Goal: Task Accomplishment & Management: Complete application form

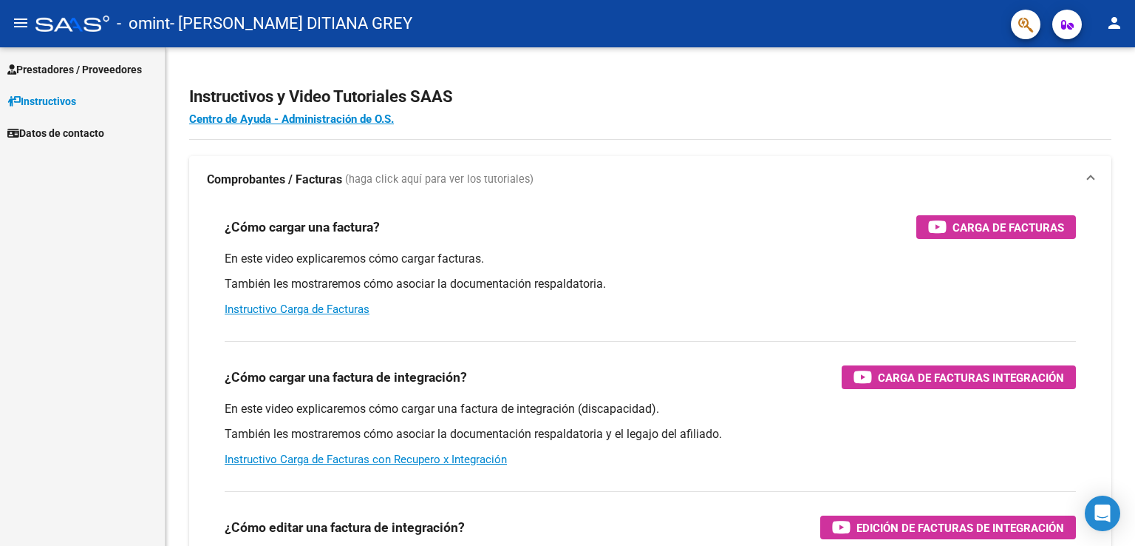
click at [66, 63] on span "Prestadores / Proveedores" at bounding box center [74, 69] width 135 height 16
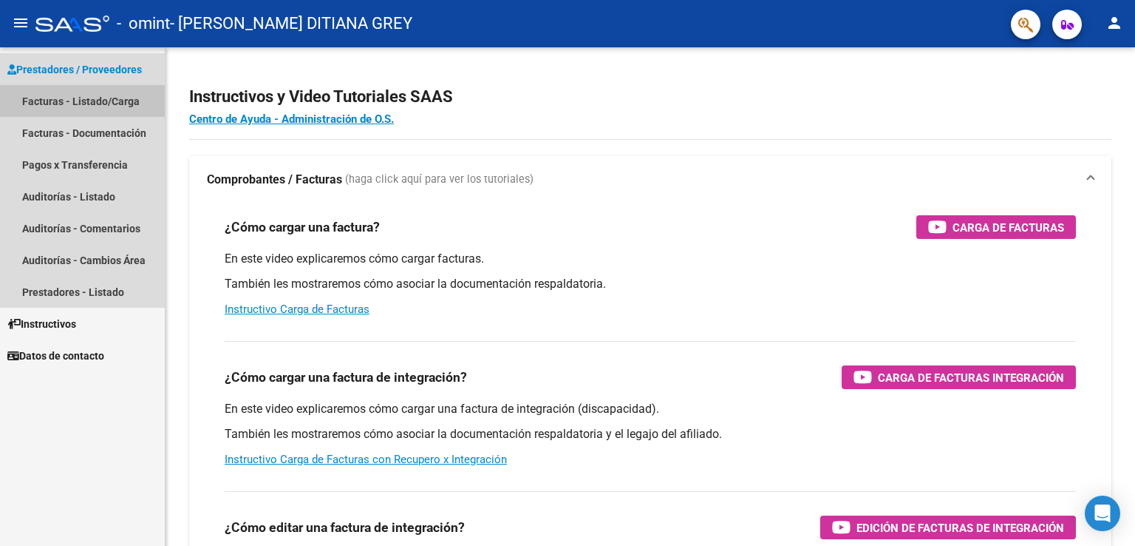
click at [106, 100] on link "Facturas - Listado/Carga" at bounding box center [82, 101] width 165 height 32
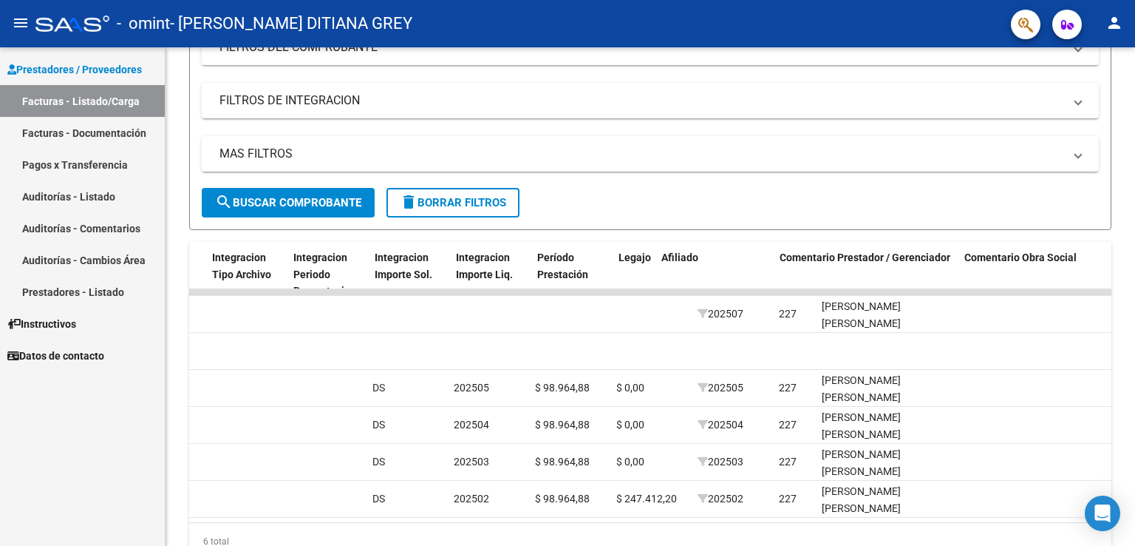
scroll to position [0, 1667]
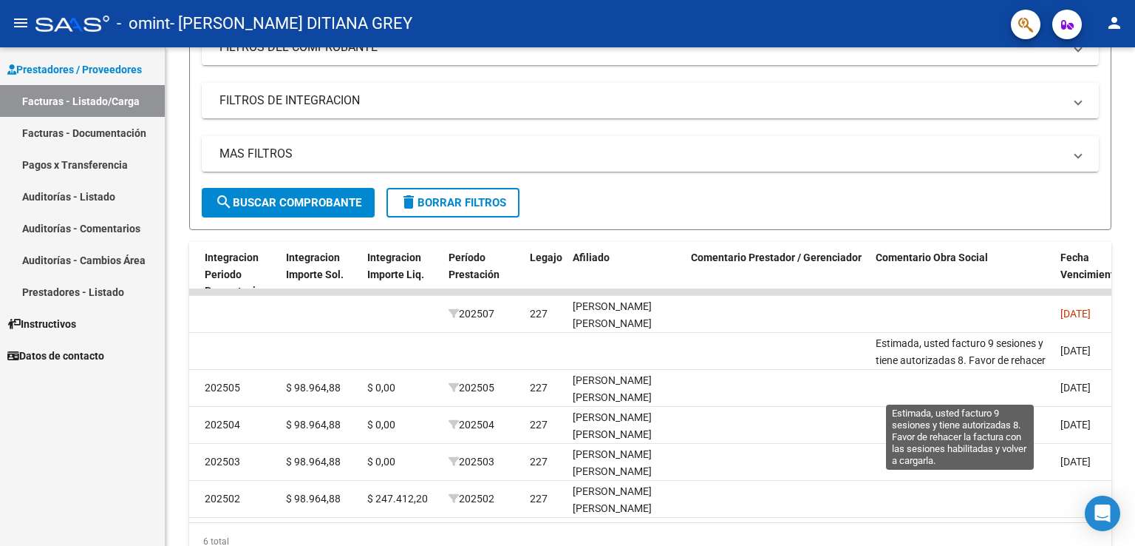
click at [897, 347] on span "Estimada, usted facturo 9 sesiones y tiene autorizadas 8. Favor de rehacer la f…" at bounding box center [961, 368] width 170 height 62
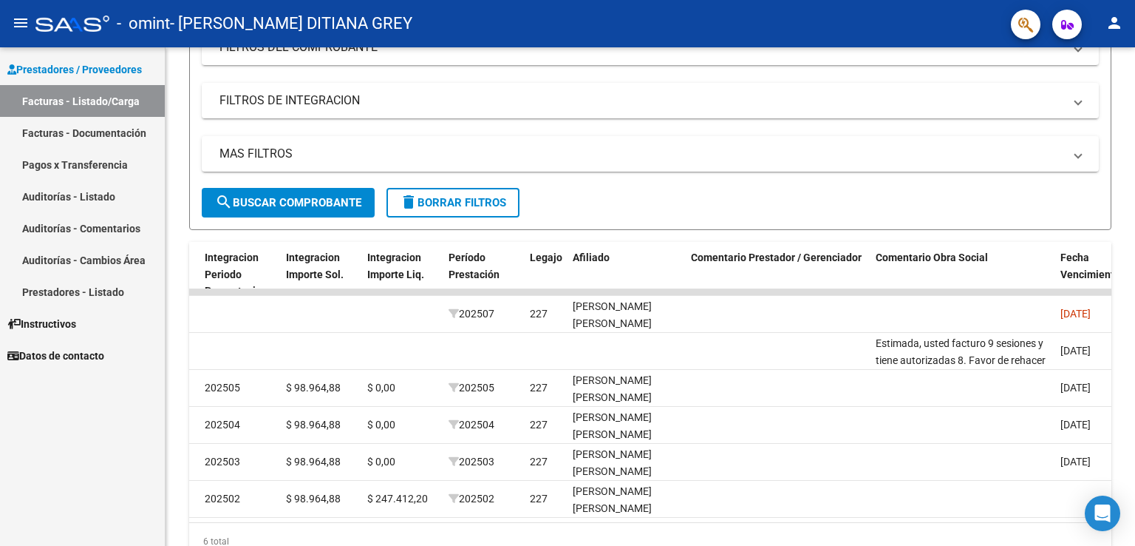
click at [897, 347] on span "Estimada, usted facturo 9 sesiones y tiene autorizadas 8. Favor de rehacer la f…" at bounding box center [961, 368] width 170 height 62
click at [977, 345] on span "Estimada, usted facturo 9 sesiones y tiene autorizadas 8. Favor de rehacer la f…" at bounding box center [961, 368] width 170 height 62
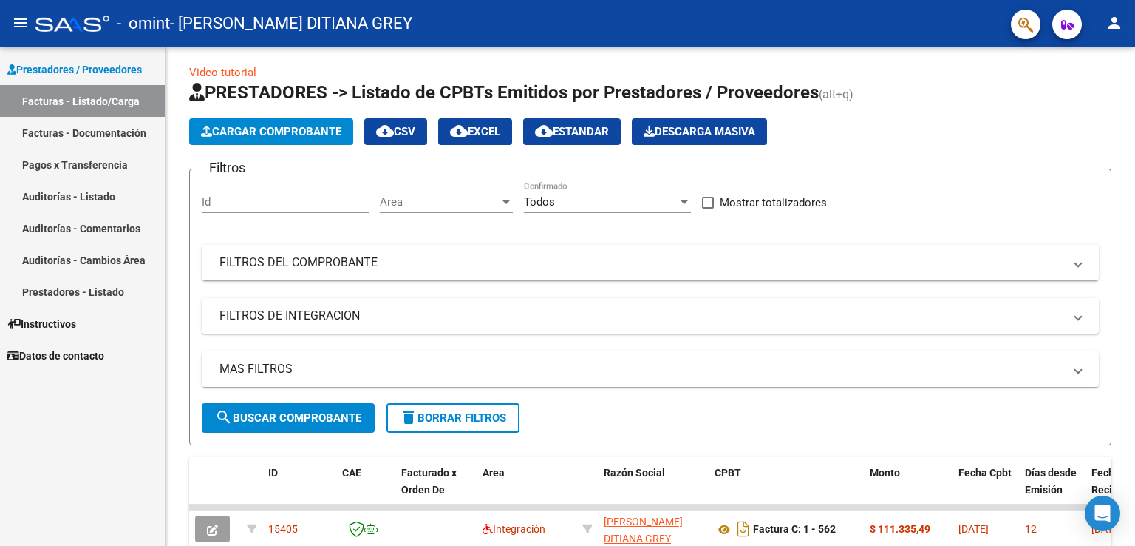
scroll to position [0, 0]
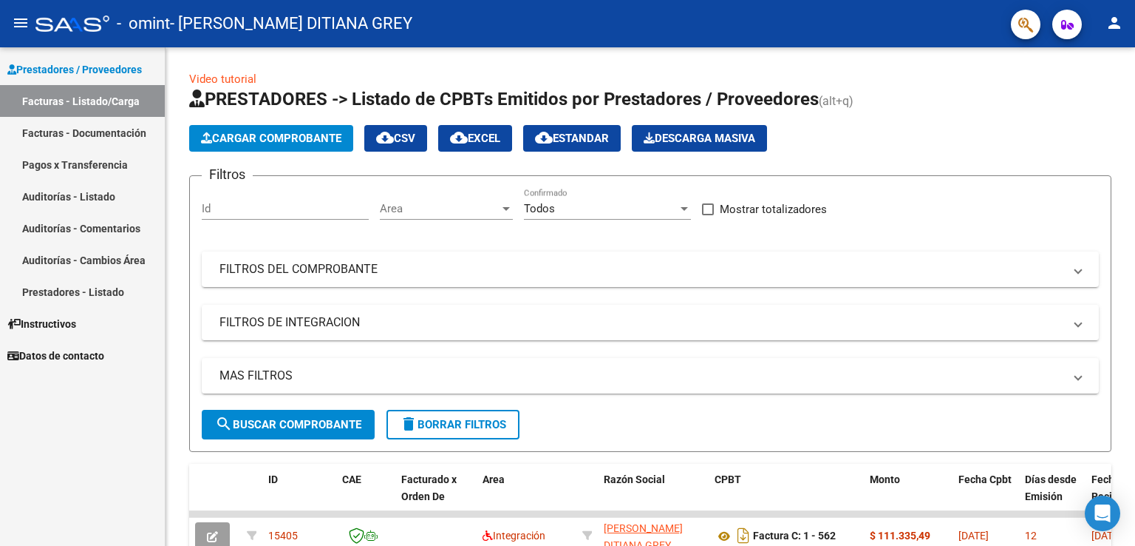
click at [284, 143] on span "Cargar Comprobante" at bounding box center [271, 138] width 140 height 13
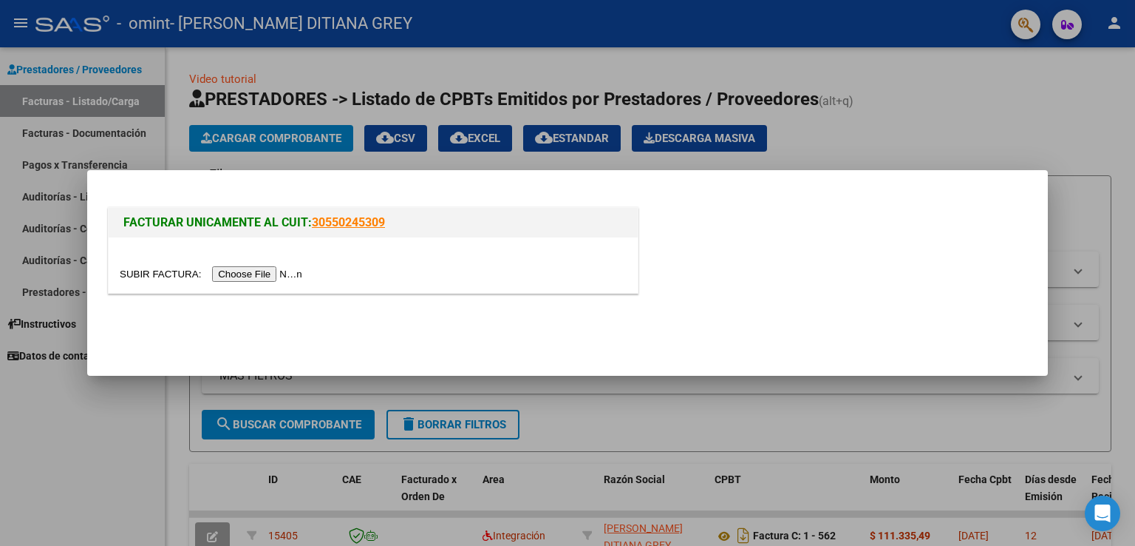
click at [261, 279] on input "file" at bounding box center [213, 274] width 187 height 16
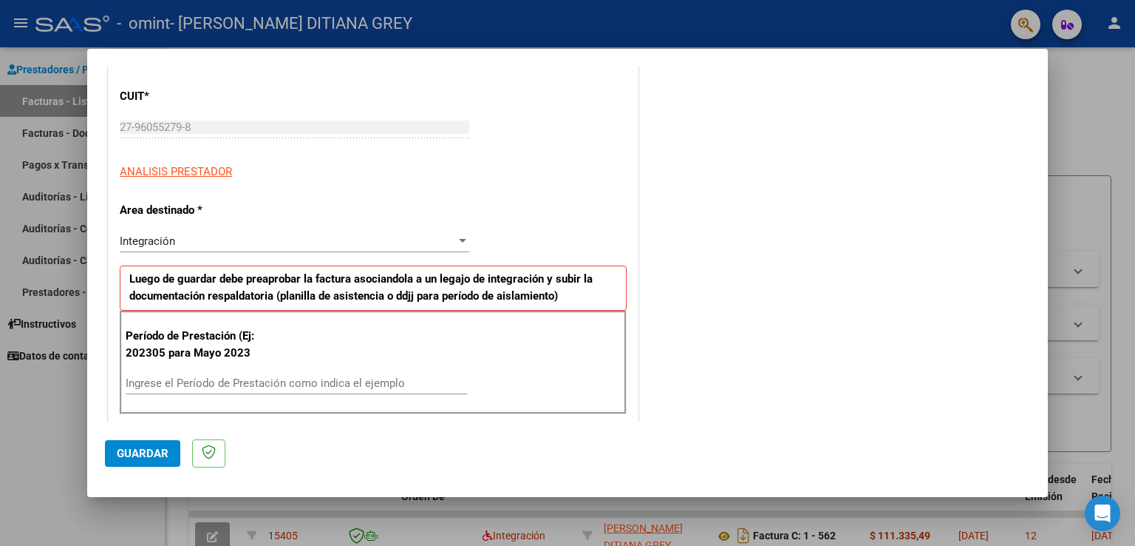
scroll to position [222, 0]
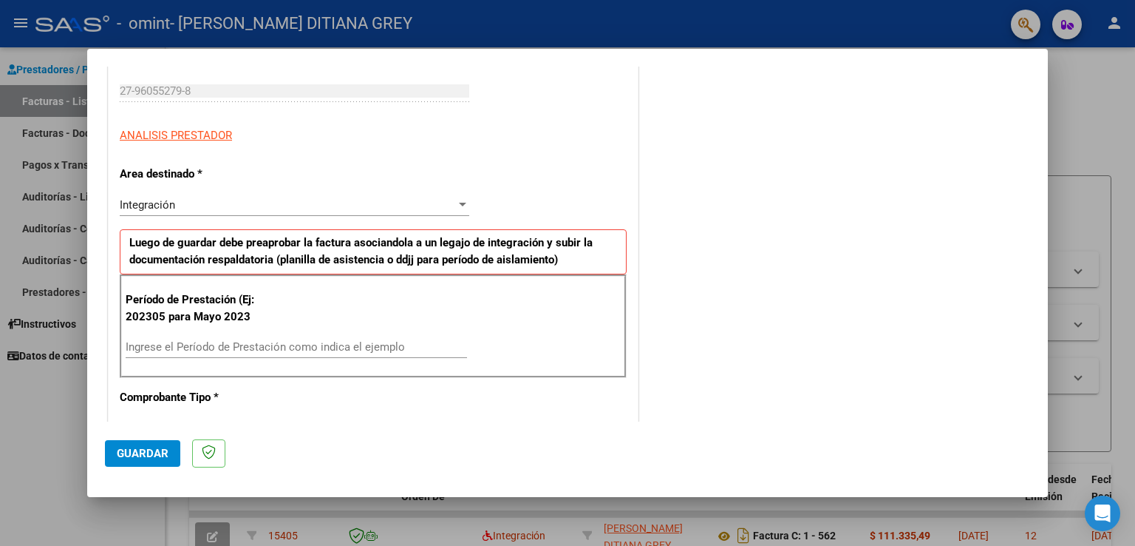
click at [217, 344] on input "Ingrese el Período de Prestación como indica el ejemplo" at bounding box center [297, 346] width 342 height 13
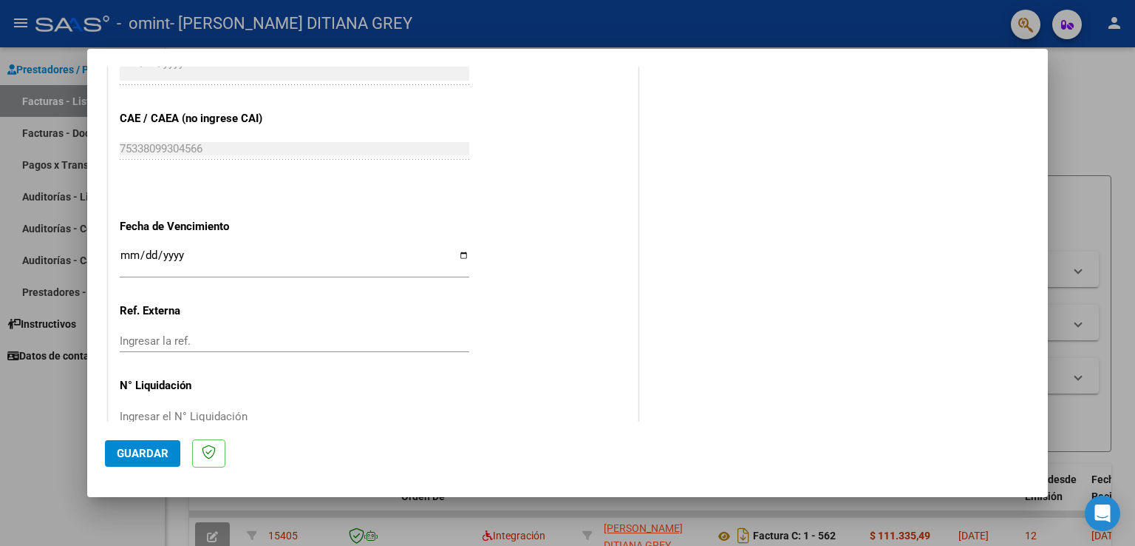
scroll to position [887, 0]
type input "202506"
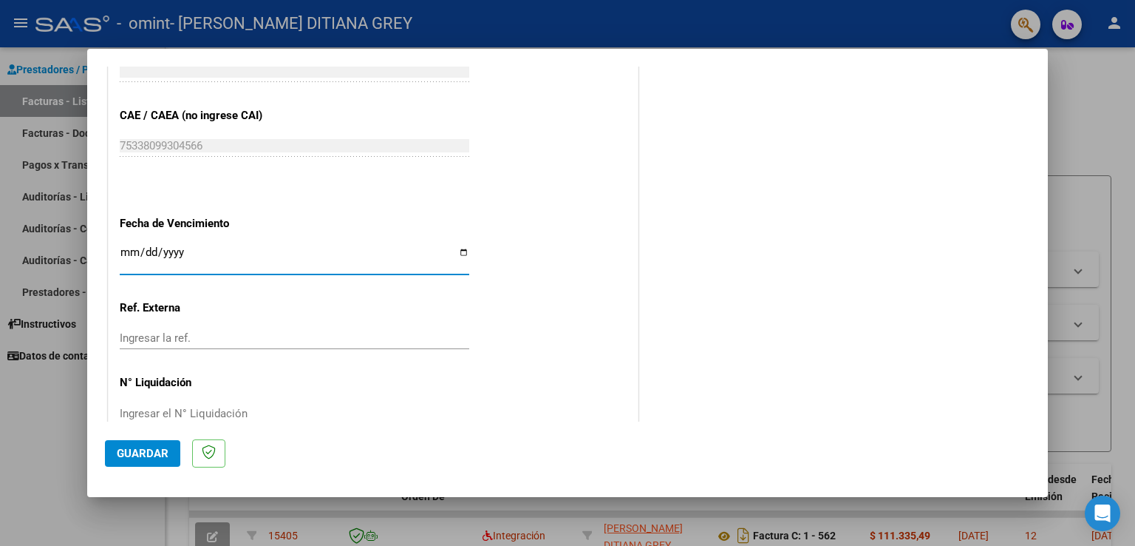
click at [458, 253] on input "Ingresar la fecha" at bounding box center [295, 258] width 350 height 24
type input "[DATE]"
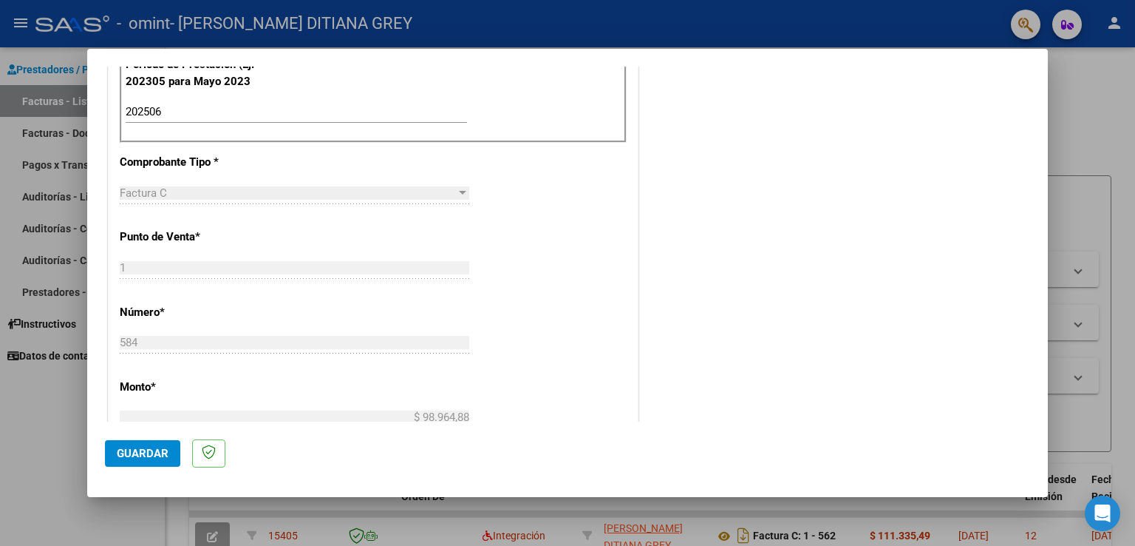
scroll to position [473, 0]
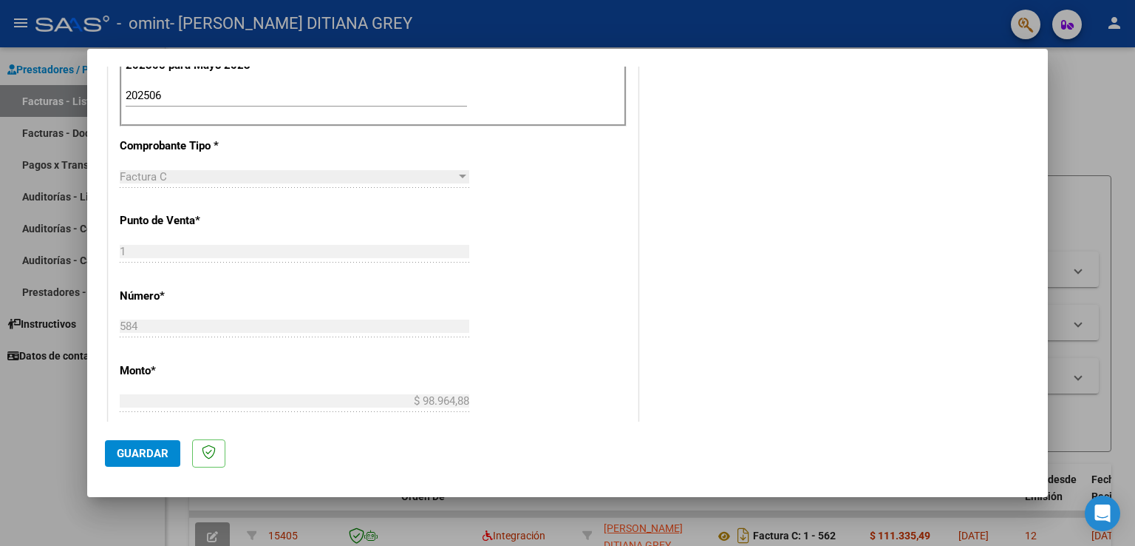
click at [135, 447] on span "Guardar" at bounding box center [143, 453] width 52 height 13
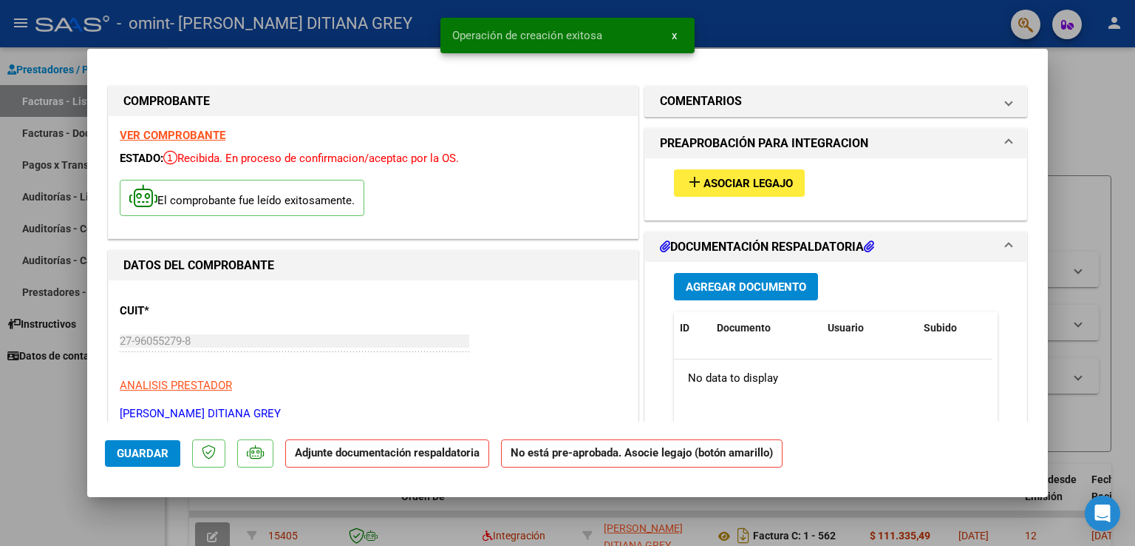
click at [733, 181] on span "Asociar Legajo" at bounding box center [748, 183] width 89 height 13
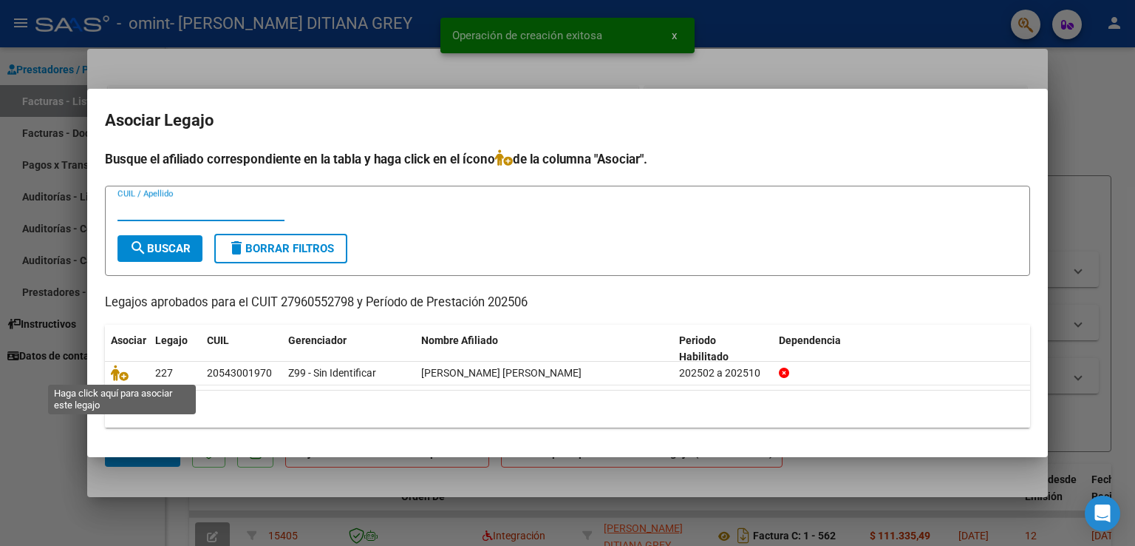
click at [120, 376] on icon at bounding box center [120, 372] width 18 height 16
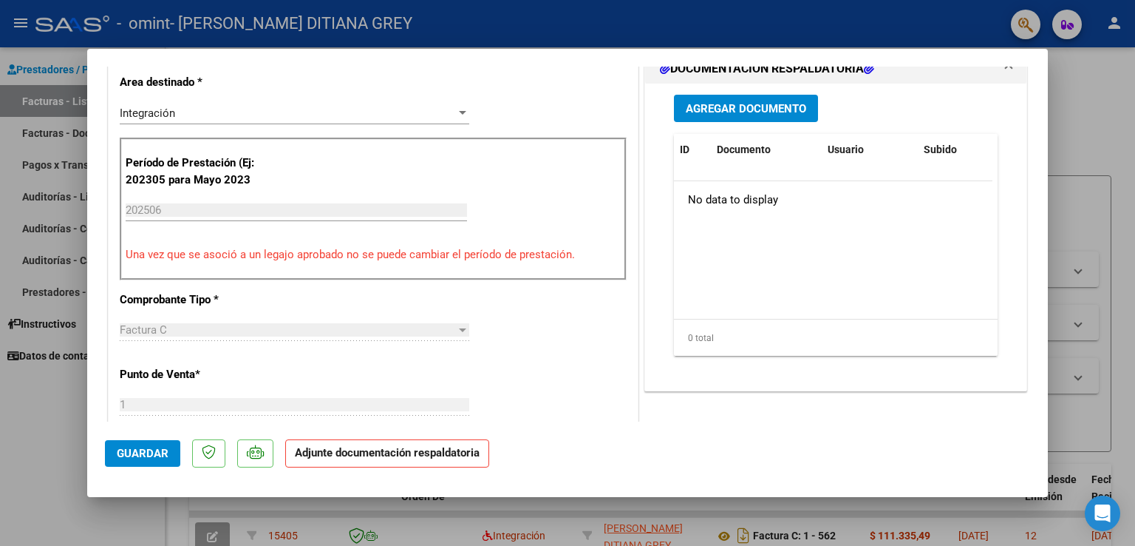
scroll to position [310, 0]
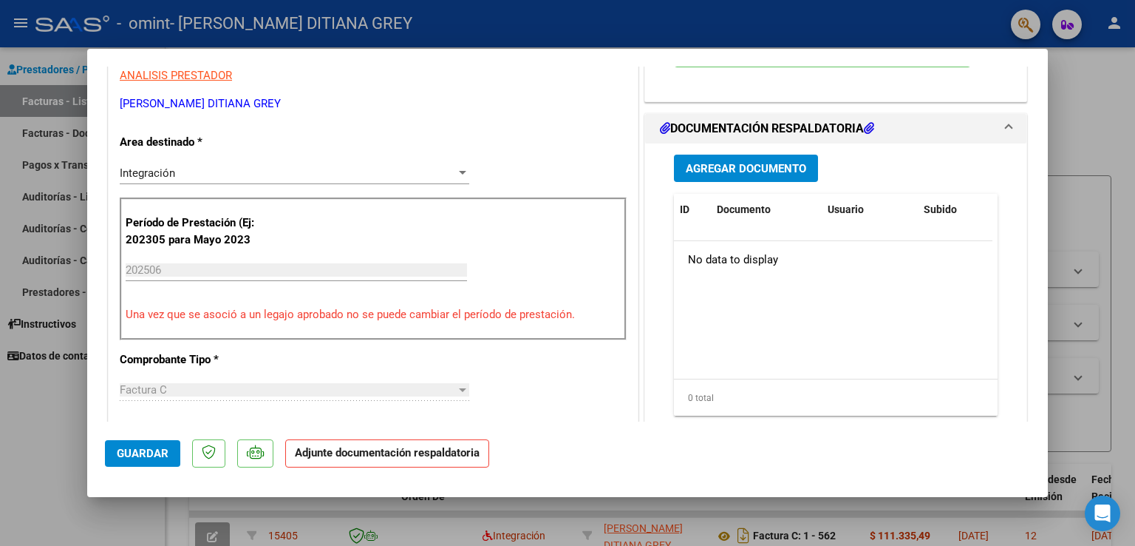
click at [761, 171] on span "Agregar Documento" at bounding box center [746, 168] width 120 height 13
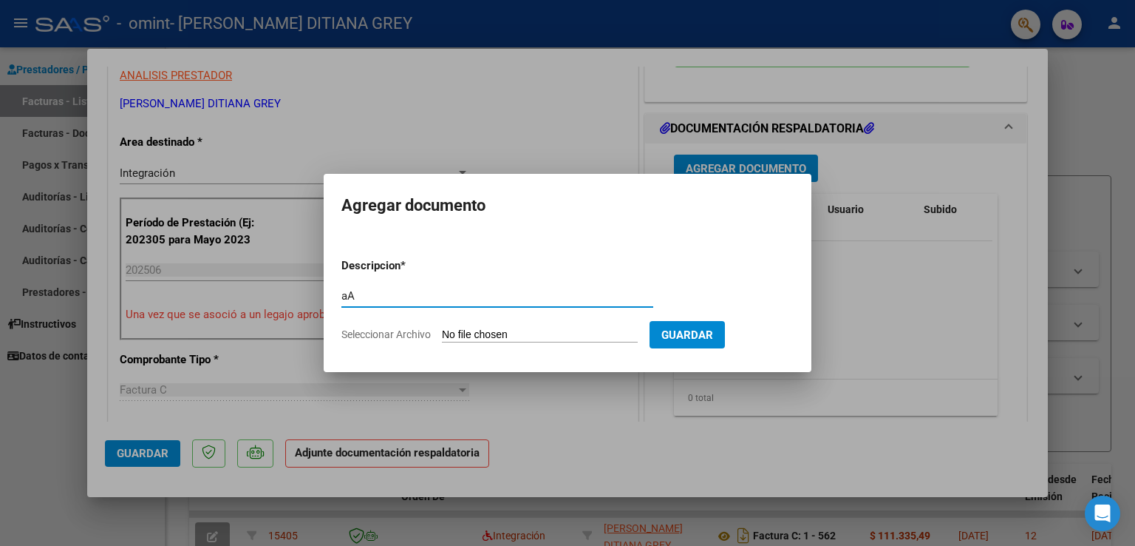
type input "a"
type input "ASISTENCIA PLANILLA"
click at [573, 330] on input "Seleccionar Archivo" at bounding box center [540, 335] width 196 height 14
type input "C:\fakepath\Planilla [PERSON_NAME].pdf"
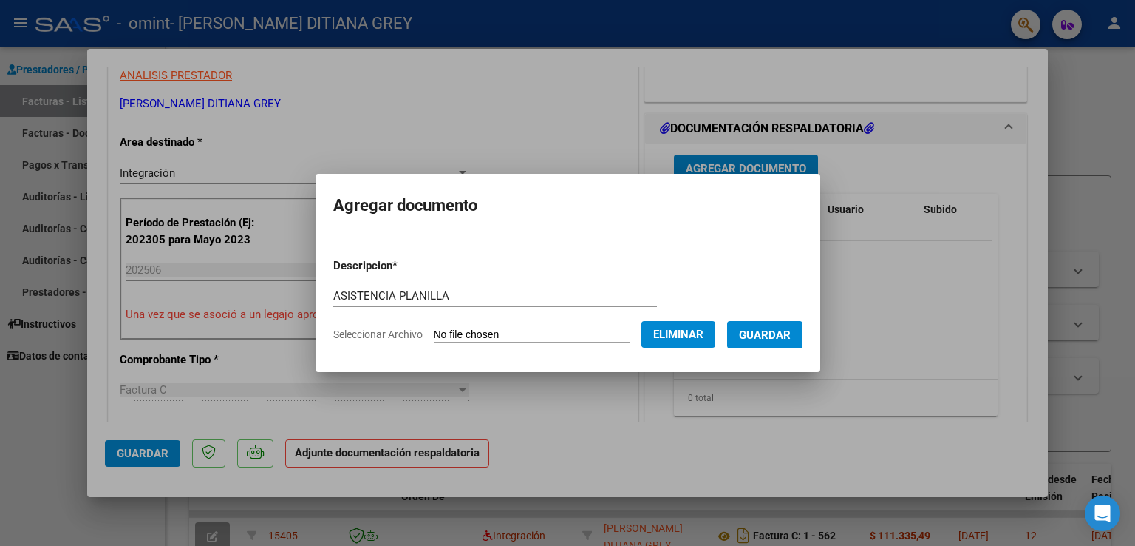
click at [943, 267] on div at bounding box center [567, 273] width 1135 height 546
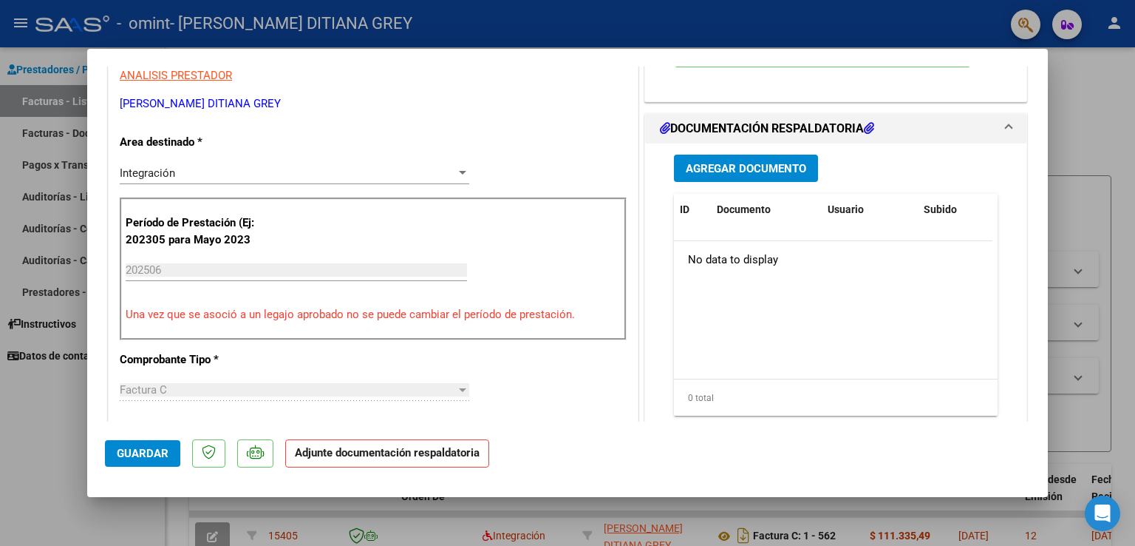
click at [770, 172] on span "Agregar Documento" at bounding box center [746, 168] width 120 height 13
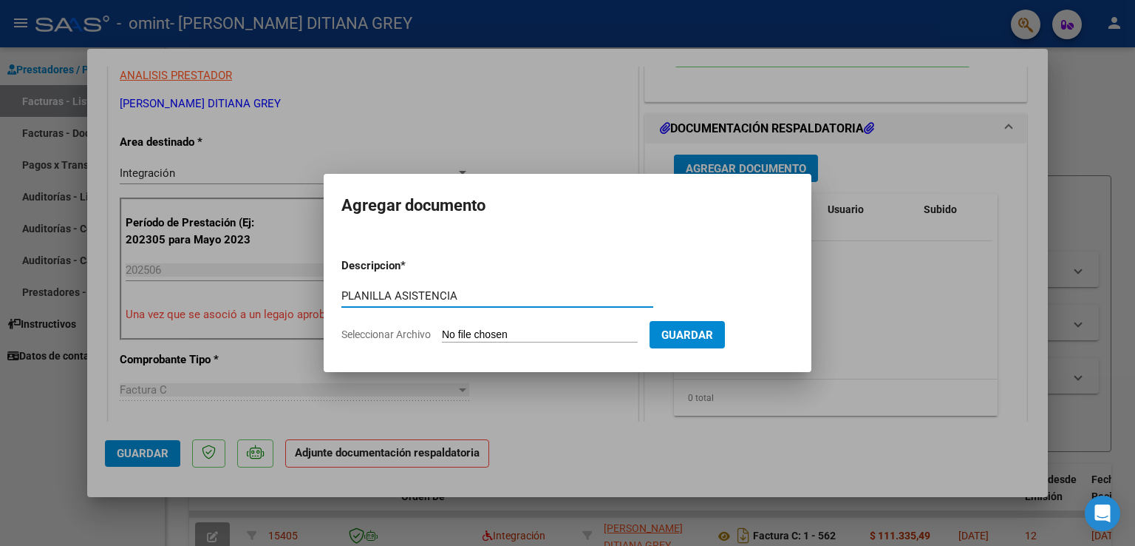
type input "PLANILLA ASISTENCIA"
click at [520, 335] on input "Seleccionar Archivo" at bounding box center [540, 335] width 196 height 14
type input "C:\fakepath\Planilla [PERSON_NAME].pdf"
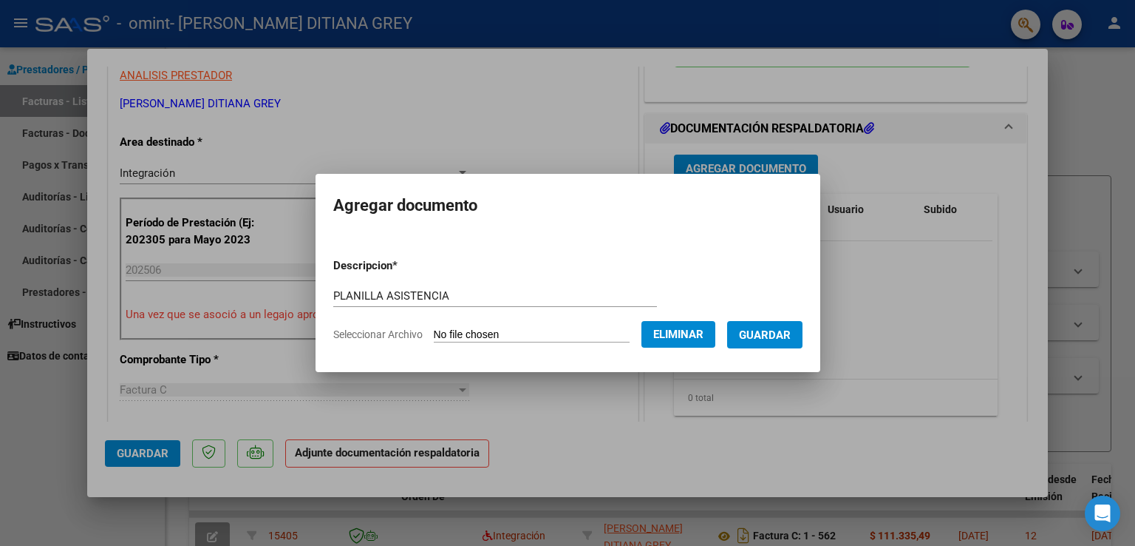
click at [785, 336] on span "Guardar" at bounding box center [765, 334] width 52 height 13
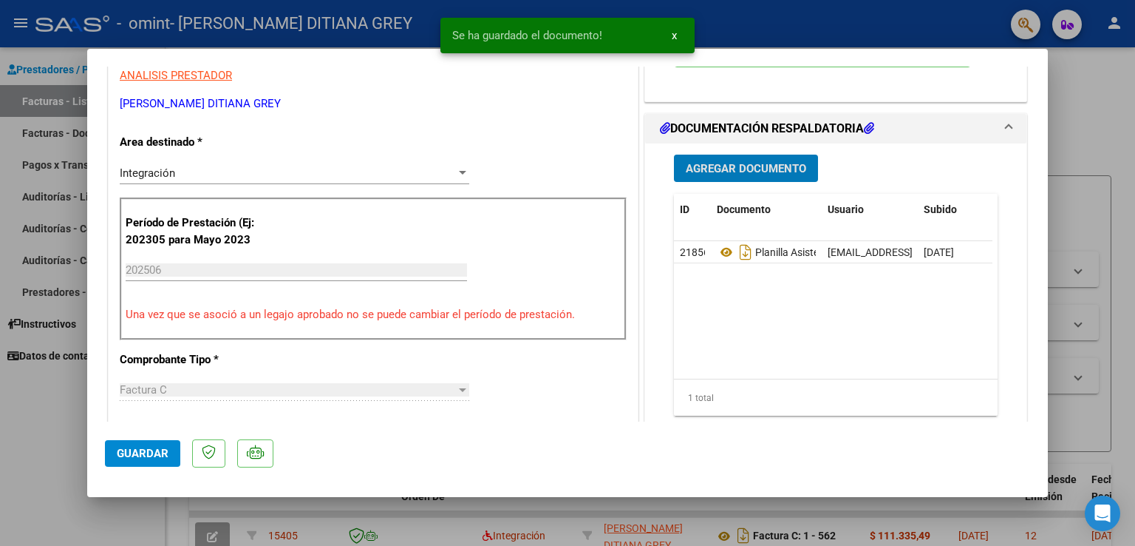
click at [770, 175] on button "Agregar Documento" at bounding box center [746, 168] width 144 height 27
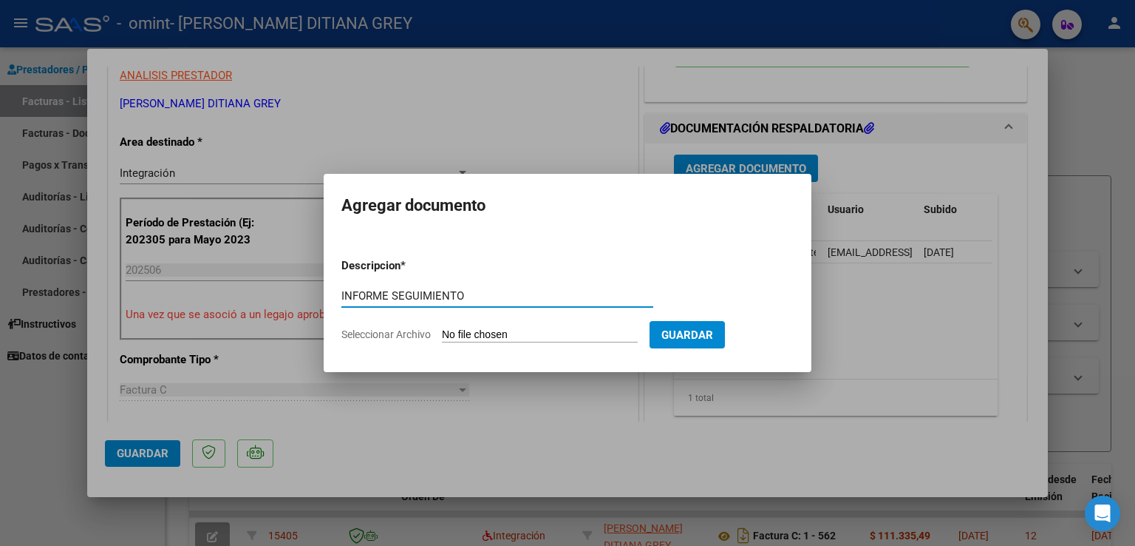
type input "INFORME SEGUIMIENTO"
click at [559, 329] on input "Seleccionar Archivo" at bounding box center [540, 335] width 196 height 14
type input "C:\fakepath\062025- Informe evolutivo-TERAPIA OCUPACIONAL.pdf"
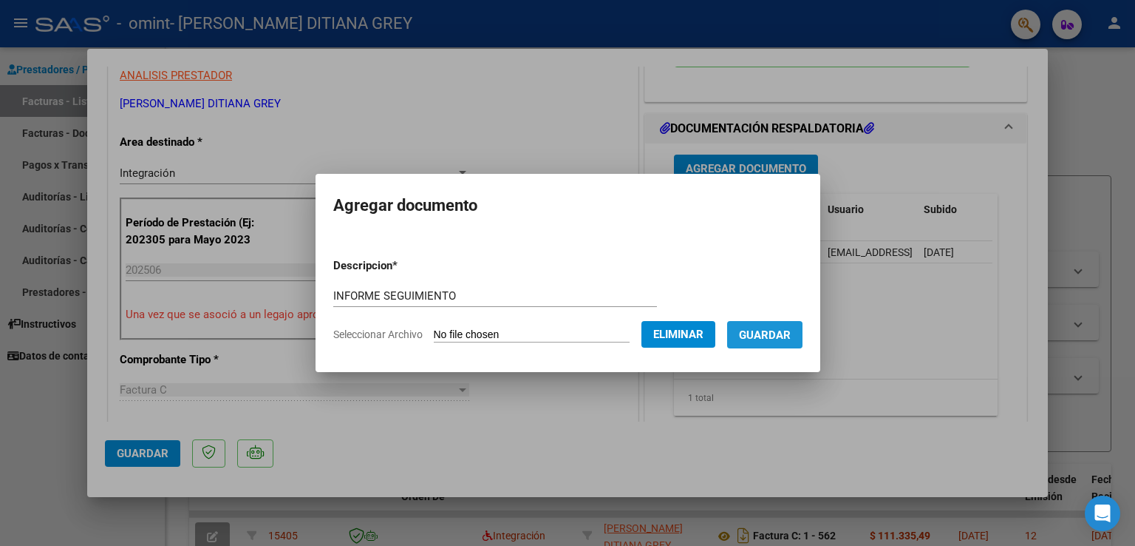
click at [781, 341] on span "Guardar" at bounding box center [765, 334] width 52 height 13
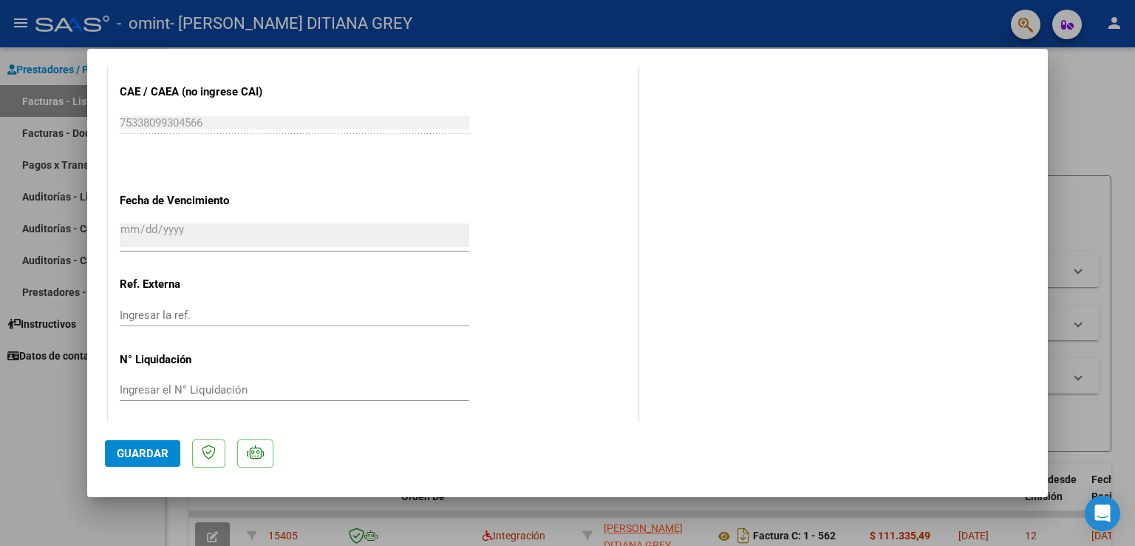
scroll to position [961, 0]
click at [141, 452] on span "Guardar" at bounding box center [143, 453] width 52 height 13
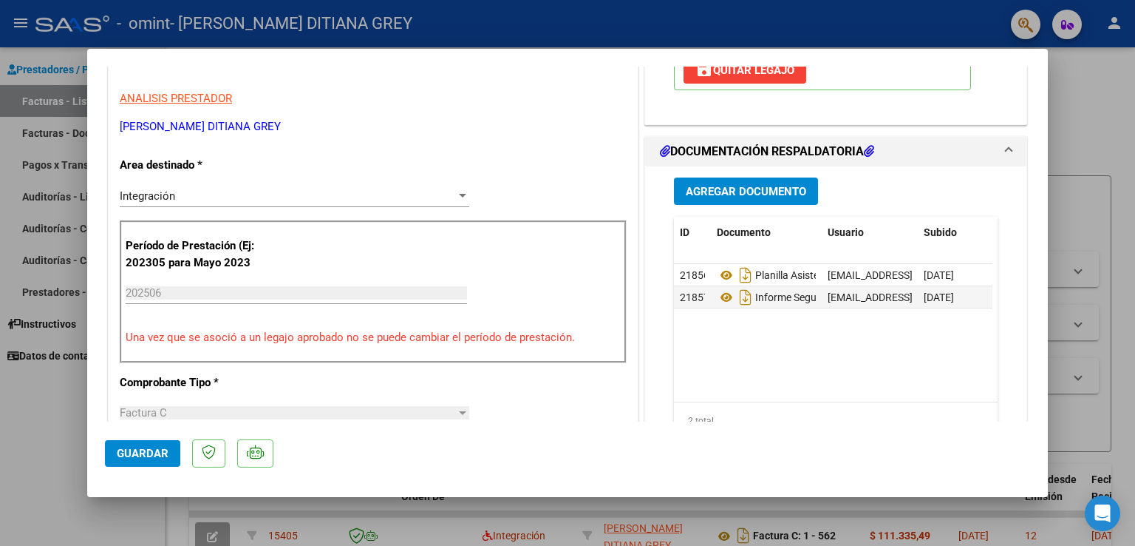
scroll to position [0, 0]
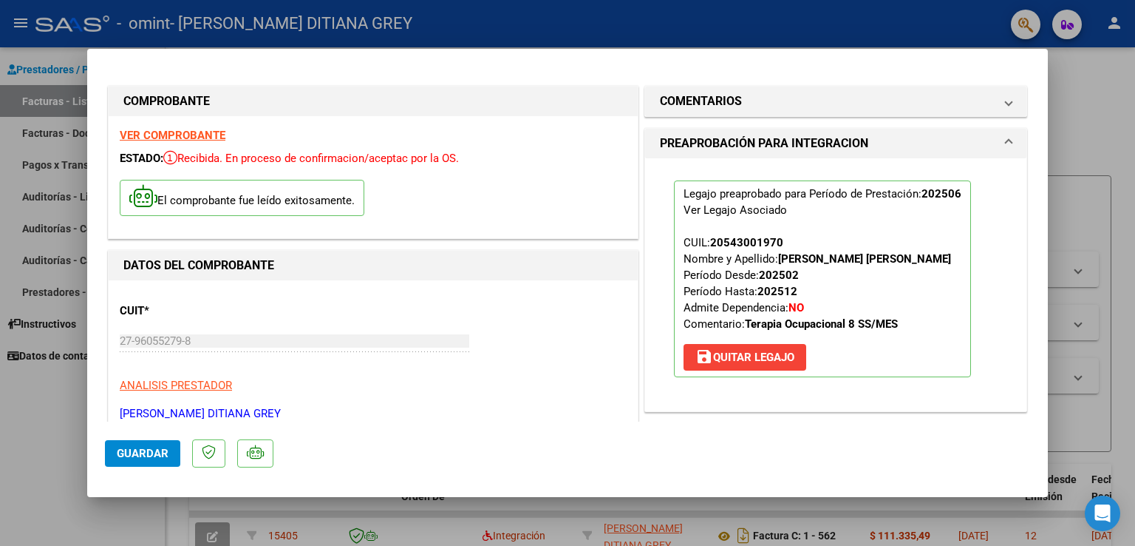
click at [128, 456] on span "Guardar" at bounding box center [143, 453] width 52 height 13
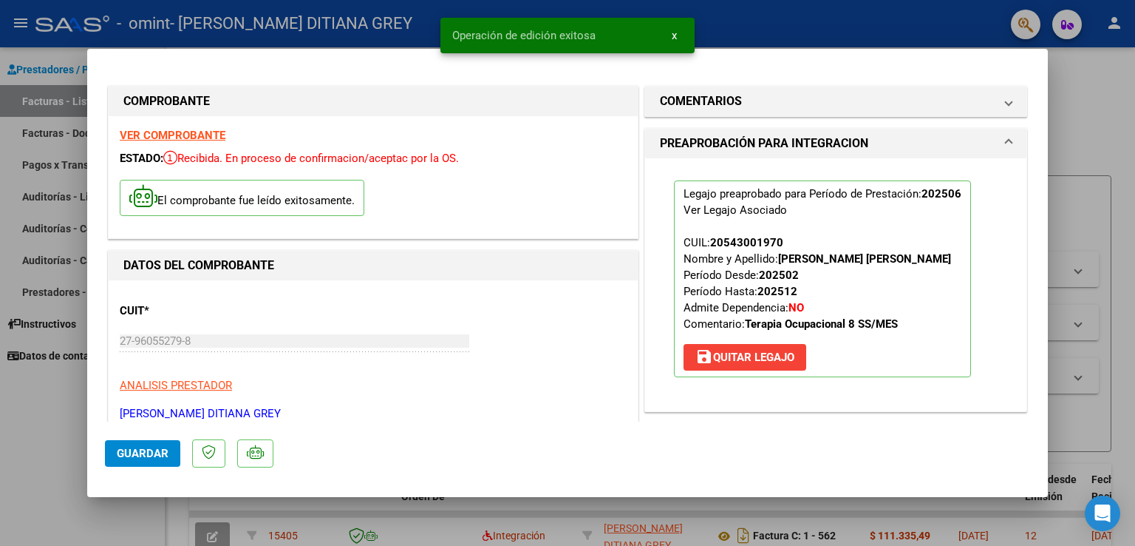
click at [668, 37] on button "x" at bounding box center [674, 35] width 29 height 27
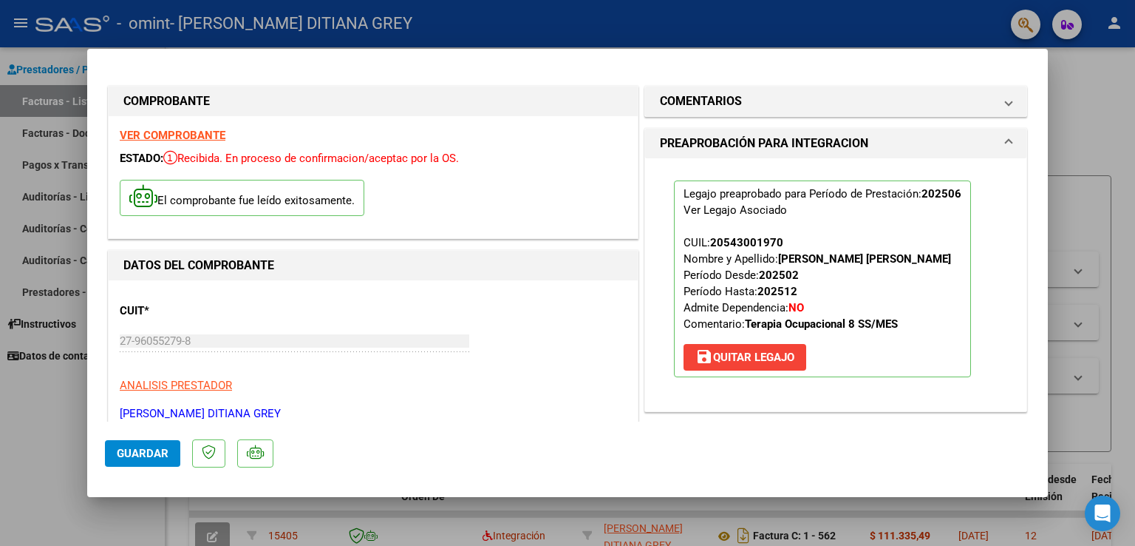
click at [1074, 113] on div at bounding box center [567, 273] width 1135 height 546
type input "$ 0,00"
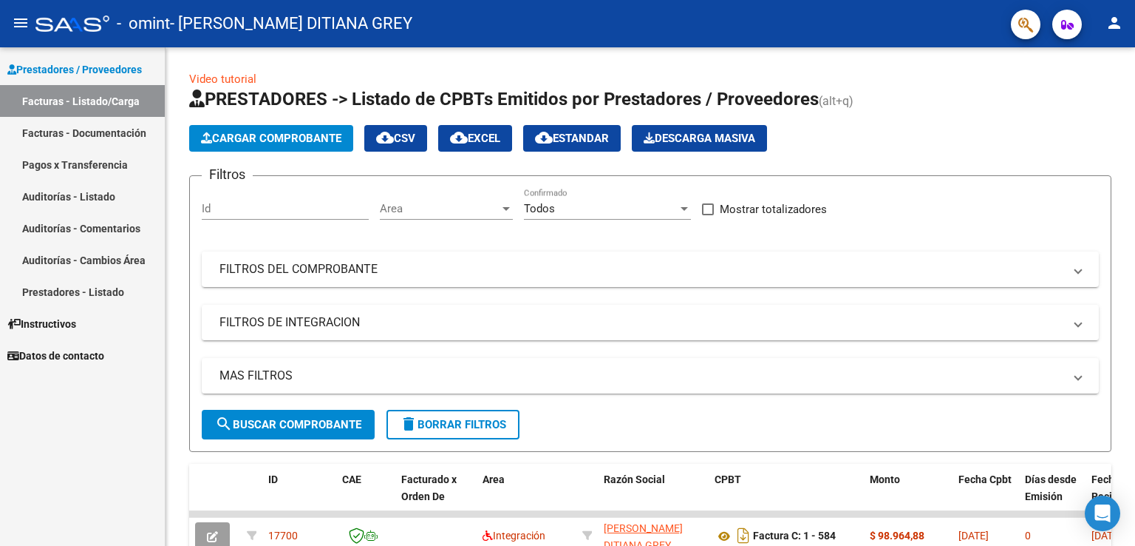
click at [282, 140] on span "Cargar Comprobante" at bounding box center [271, 138] width 140 height 13
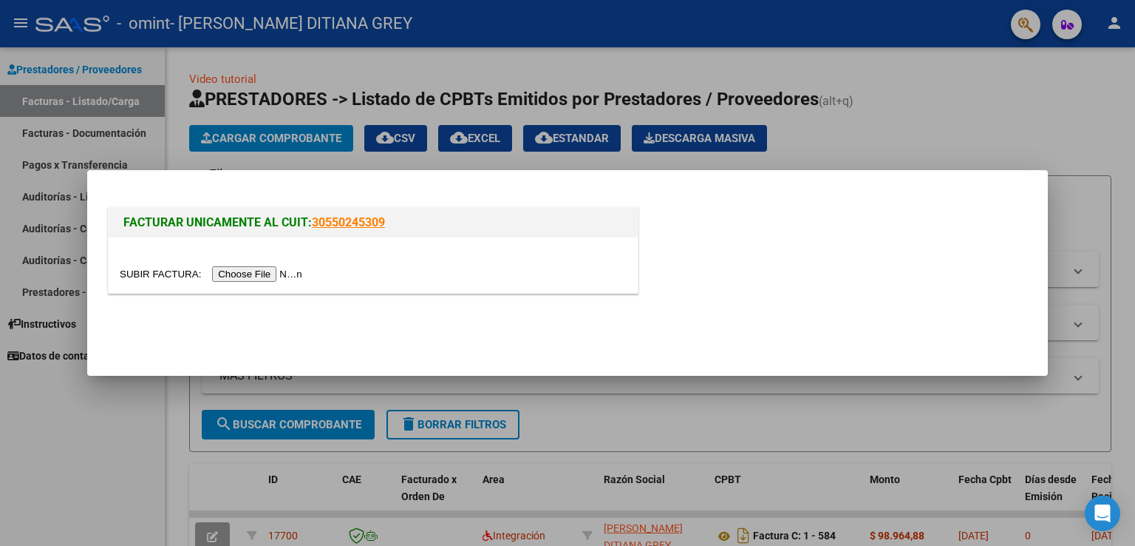
click at [269, 278] on input "file" at bounding box center [213, 274] width 187 height 16
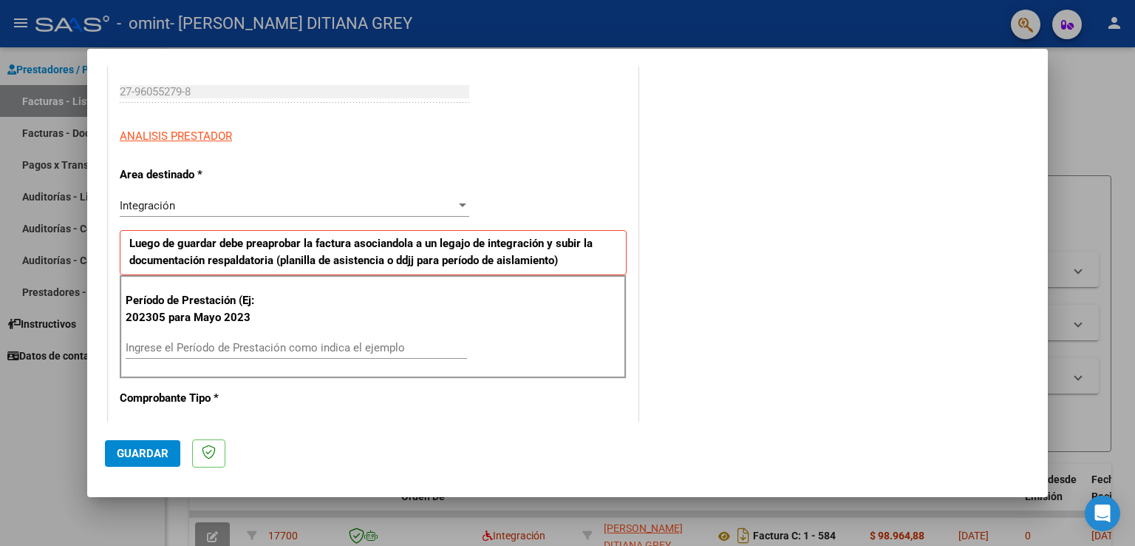
scroll to position [222, 0]
click at [213, 338] on div "Ingrese el Período de Prestación como indica el ejemplo" at bounding box center [297, 347] width 342 height 22
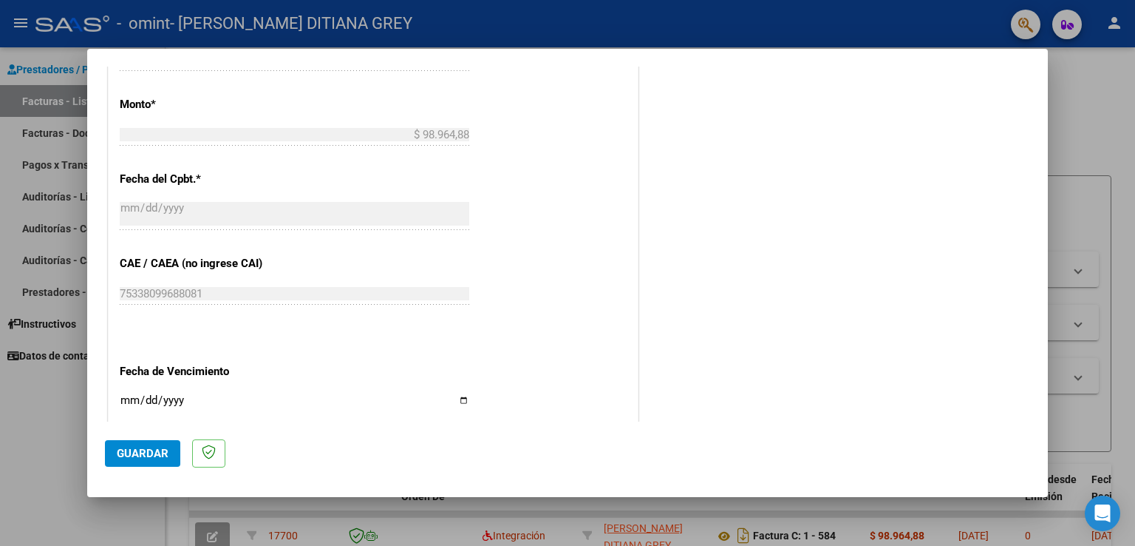
scroll to position [887, 0]
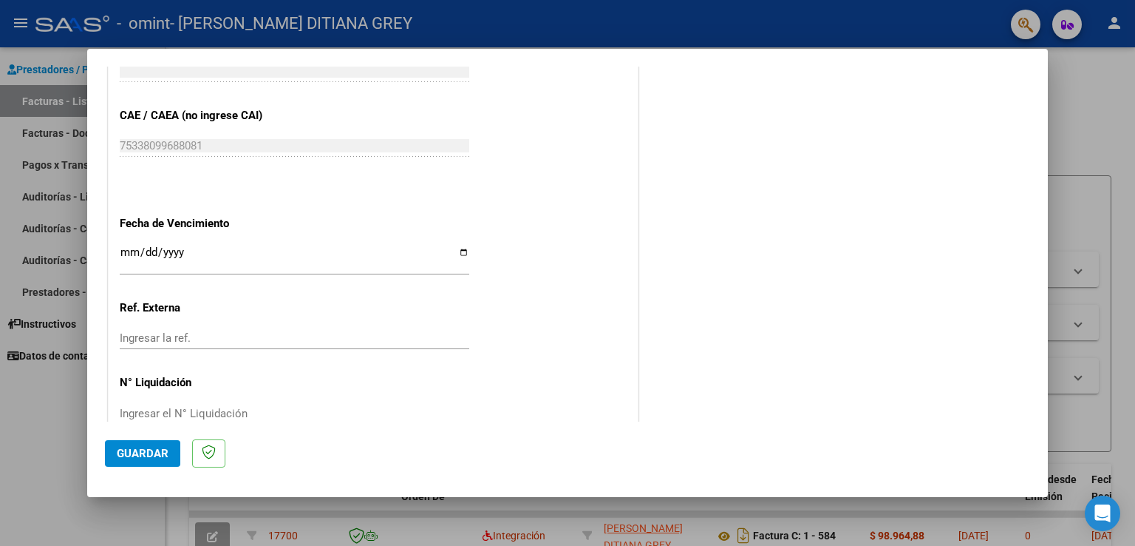
type input "202507"
click at [461, 253] on input "Ingresar la fecha" at bounding box center [295, 258] width 350 height 24
type input "[DATE]"
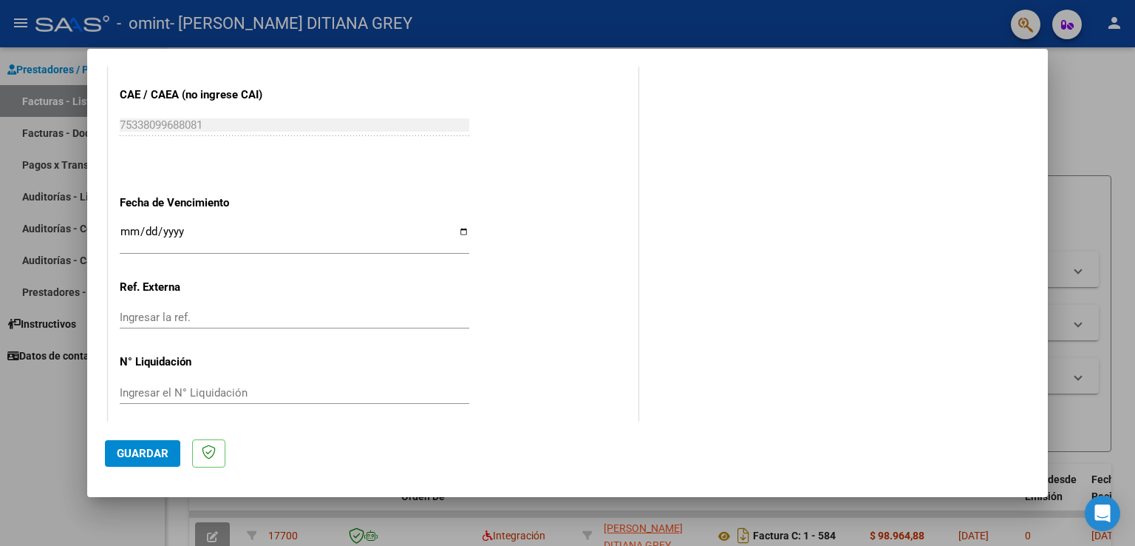
scroll to position [917, 0]
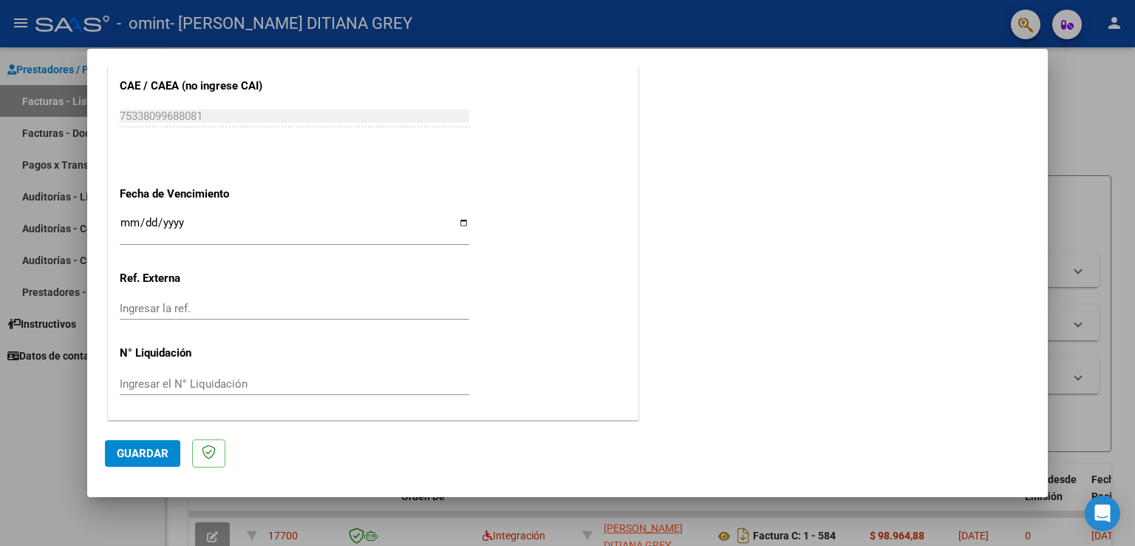
click at [163, 449] on span "Guardar" at bounding box center [143, 453] width 52 height 13
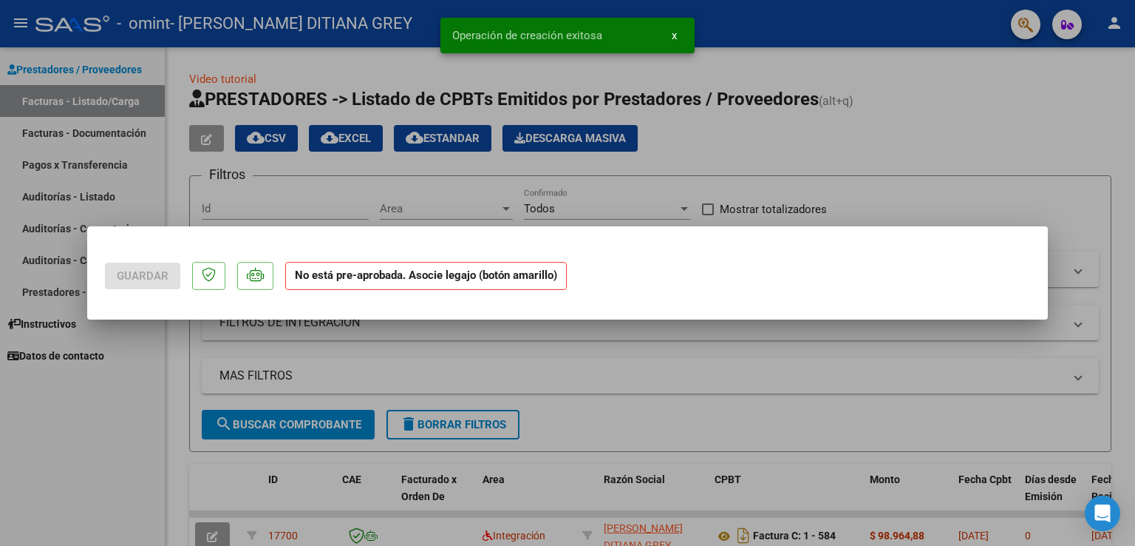
scroll to position [0, 0]
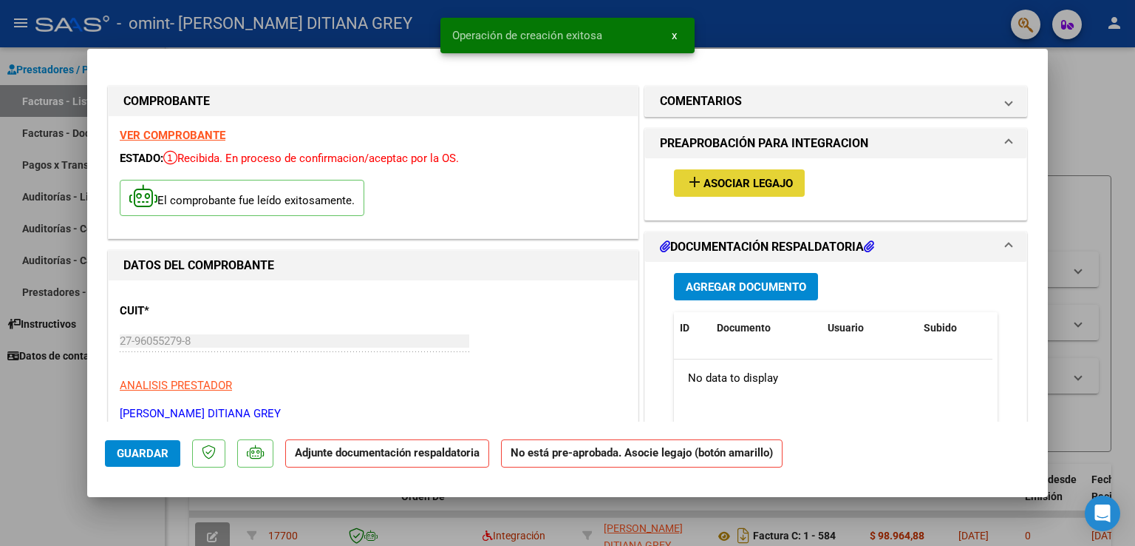
click at [772, 170] on button "add Asociar Legajo" at bounding box center [739, 182] width 131 height 27
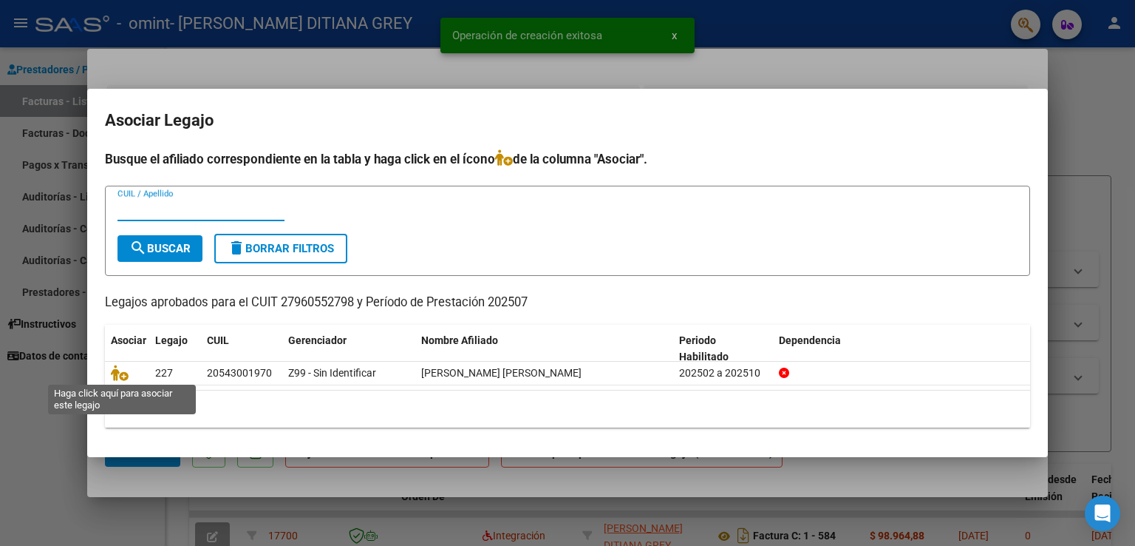
click at [117, 377] on icon at bounding box center [120, 372] width 18 height 16
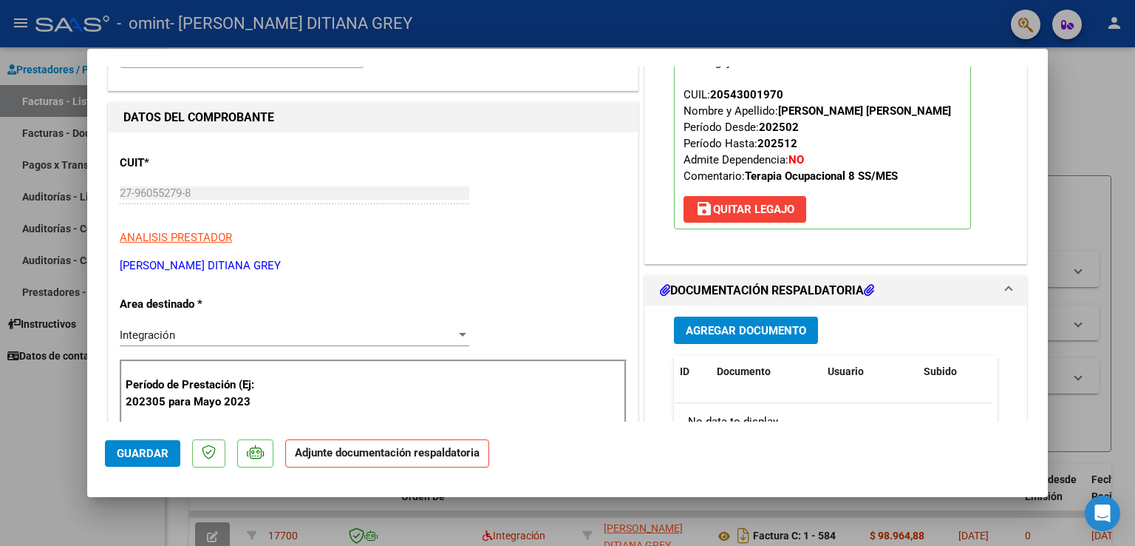
scroll to position [296, 0]
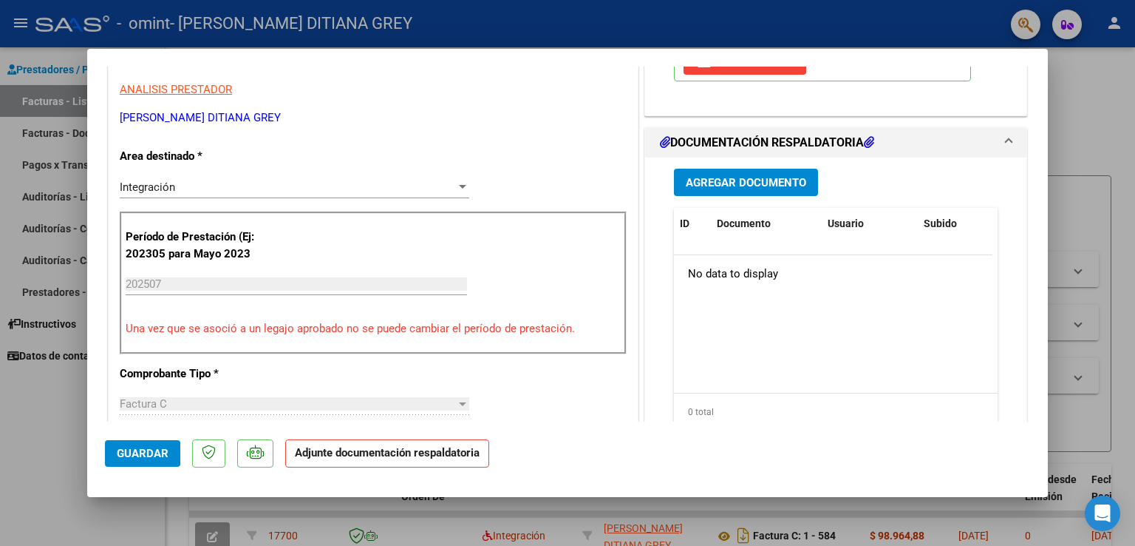
click at [743, 180] on span "Agregar Documento" at bounding box center [746, 182] width 120 height 13
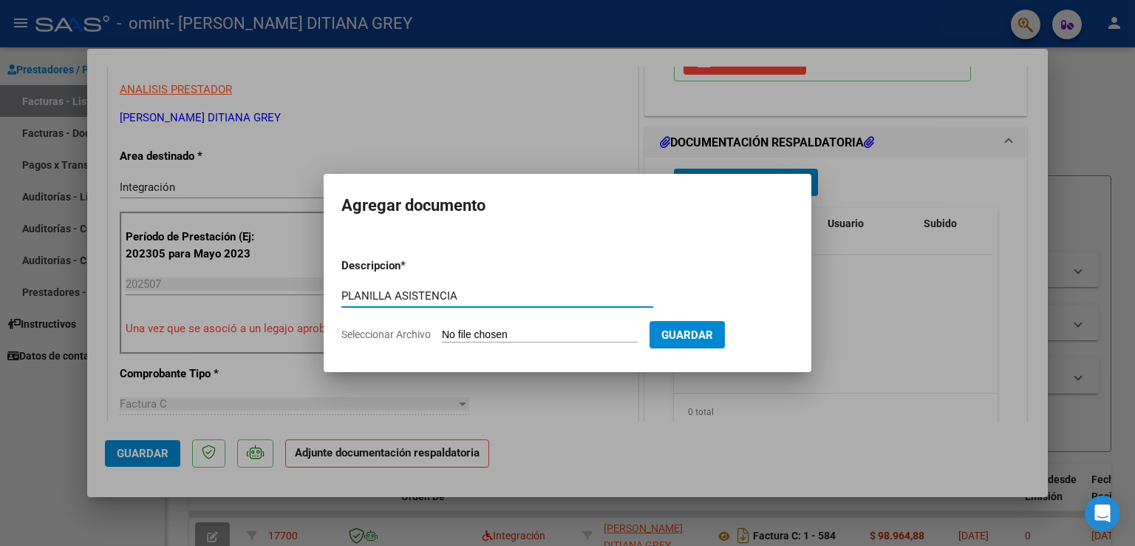
type input "PLANILLA ASISTENCIA"
click at [571, 339] on input "Seleccionar Archivo" at bounding box center [540, 335] width 196 height 14
type input "C:\fakepath\Asistencia [PERSON_NAME] [DATE].pdf"
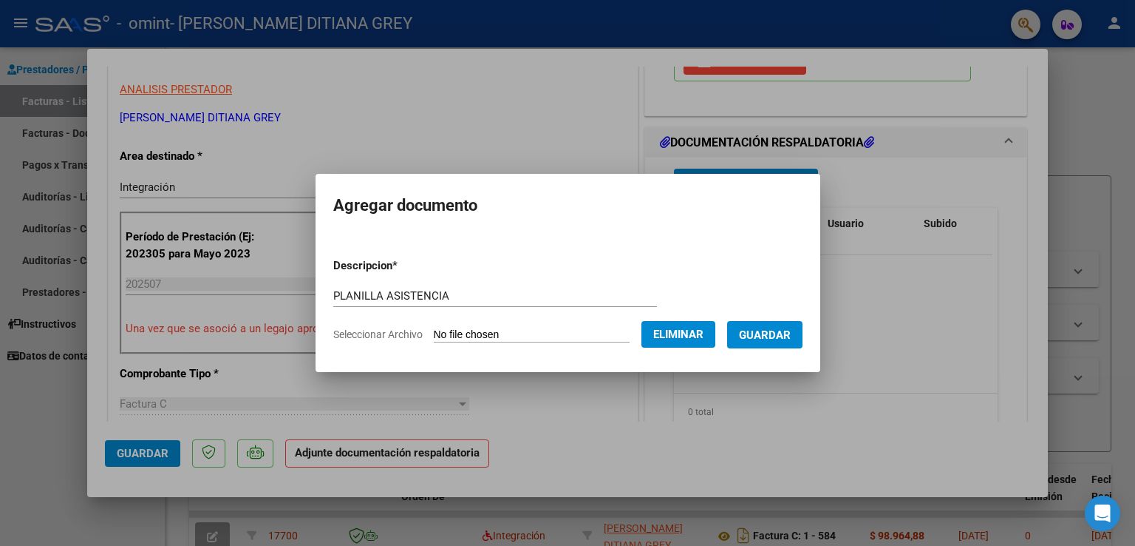
click at [791, 339] on span "Guardar" at bounding box center [765, 334] width 52 height 13
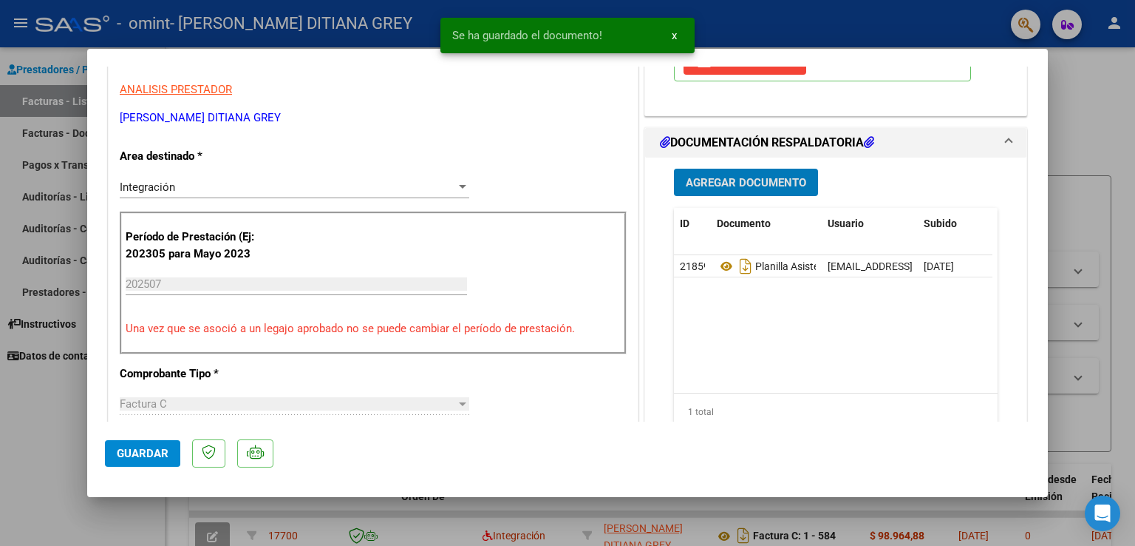
click at [138, 448] on span "Guardar" at bounding box center [143, 453] width 52 height 13
click at [678, 35] on button "x" at bounding box center [674, 35] width 29 height 27
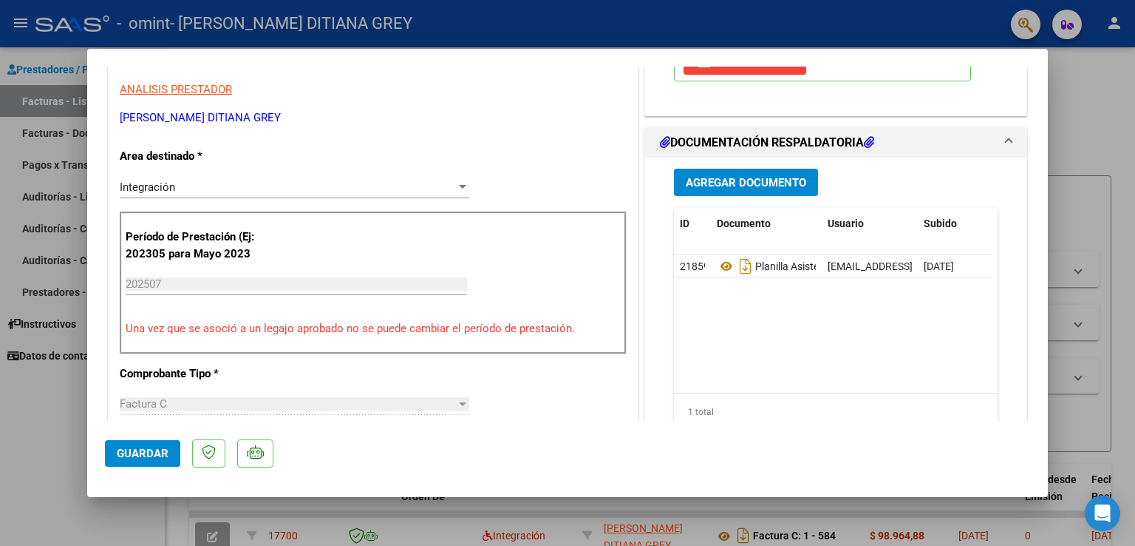
click at [1070, 81] on div at bounding box center [567, 273] width 1135 height 546
type input "$ 0,00"
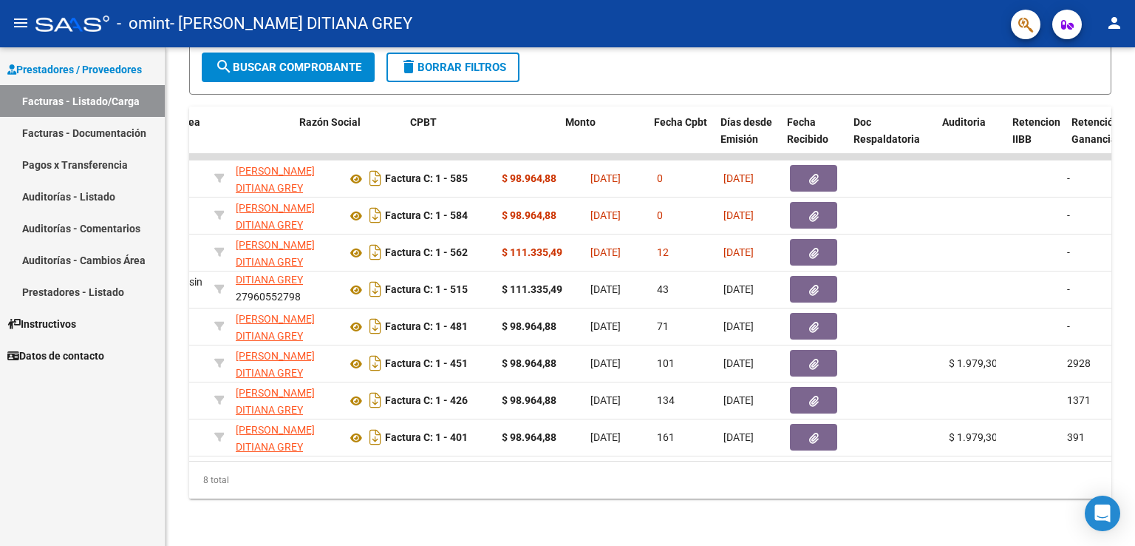
scroll to position [0, 305]
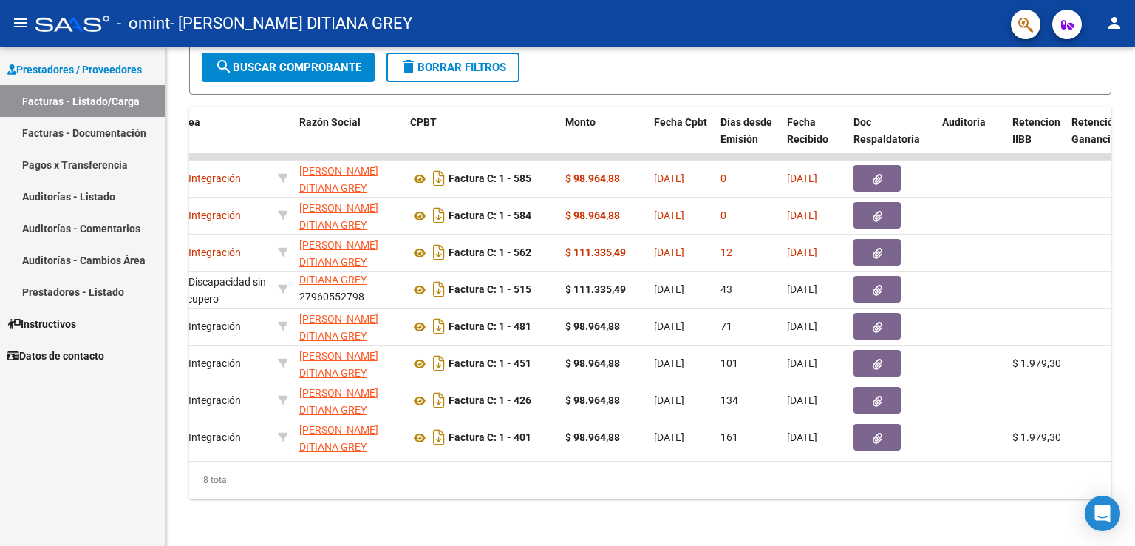
click at [883, 239] on button "button" at bounding box center [877, 252] width 47 height 27
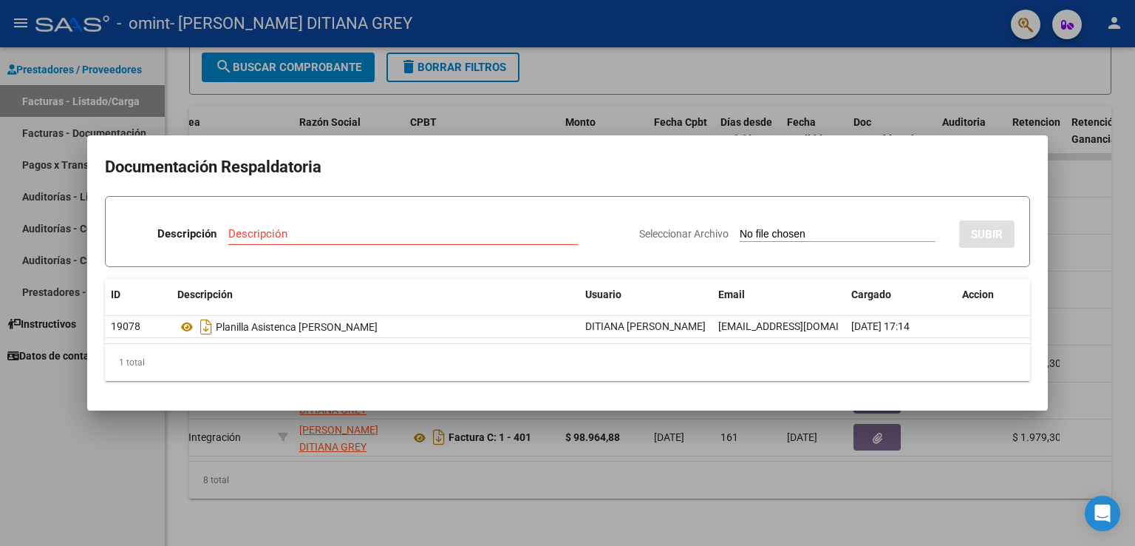
click at [475, 115] on div at bounding box center [567, 273] width 1135 height 546
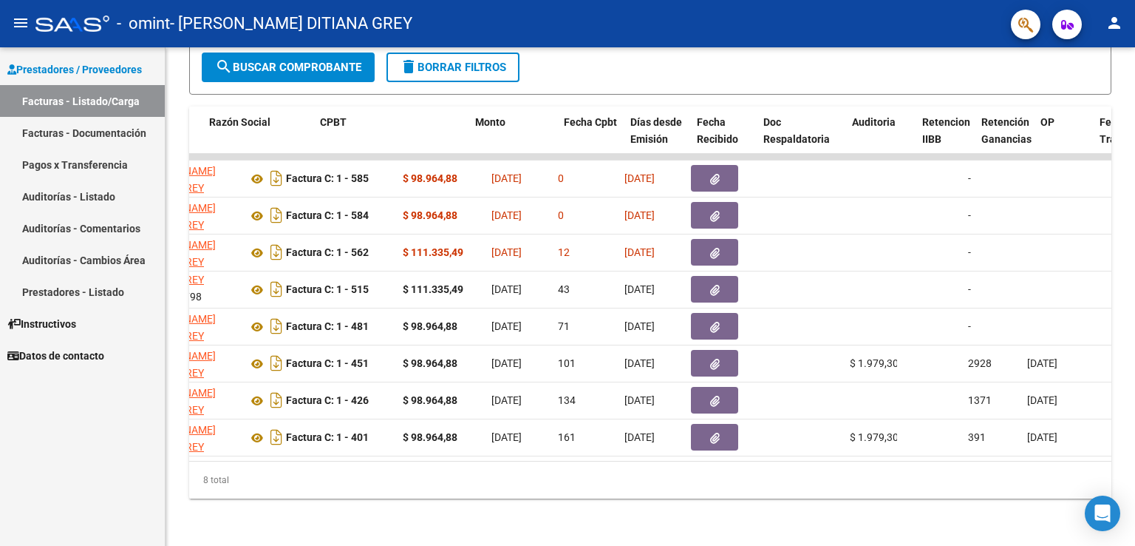
scroll to position [0, 395]
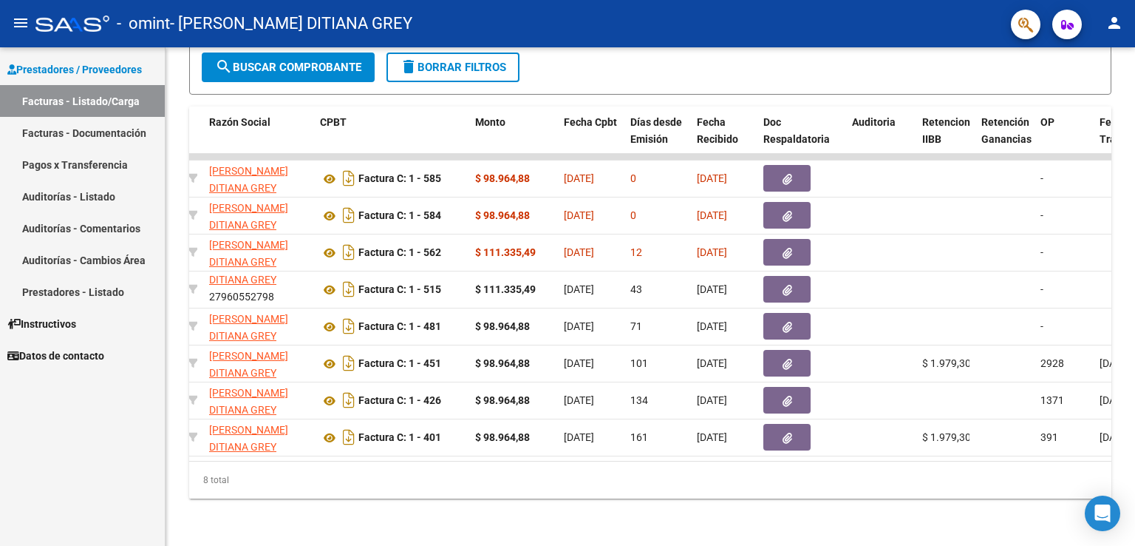
click at [789, 285] on icon "button" at bounding box center [788, 290] width 10 height 11
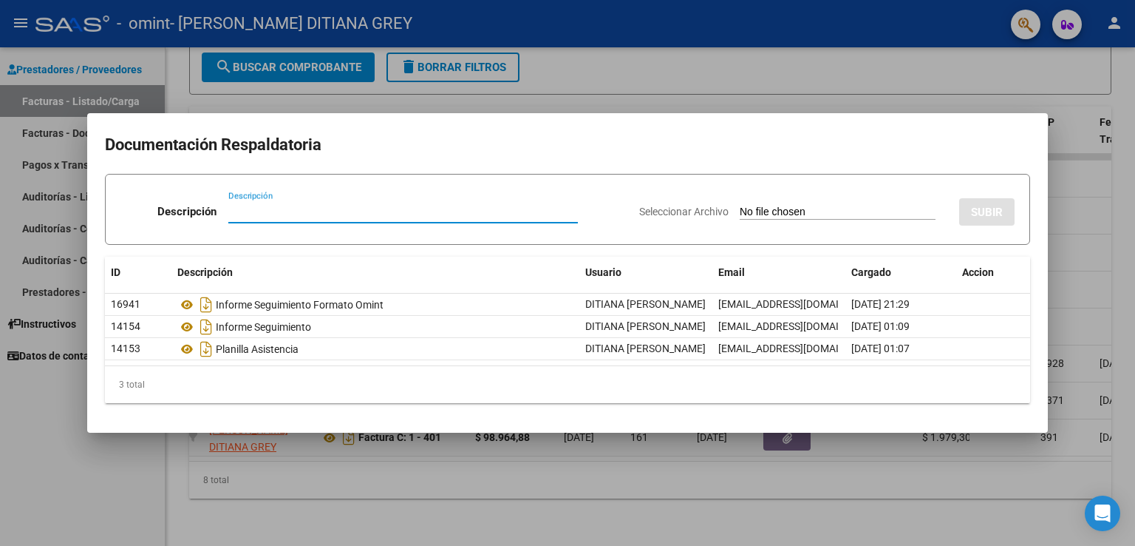
click at [932, 72] on div at bounding box center [567, 273] width 1135 height 546
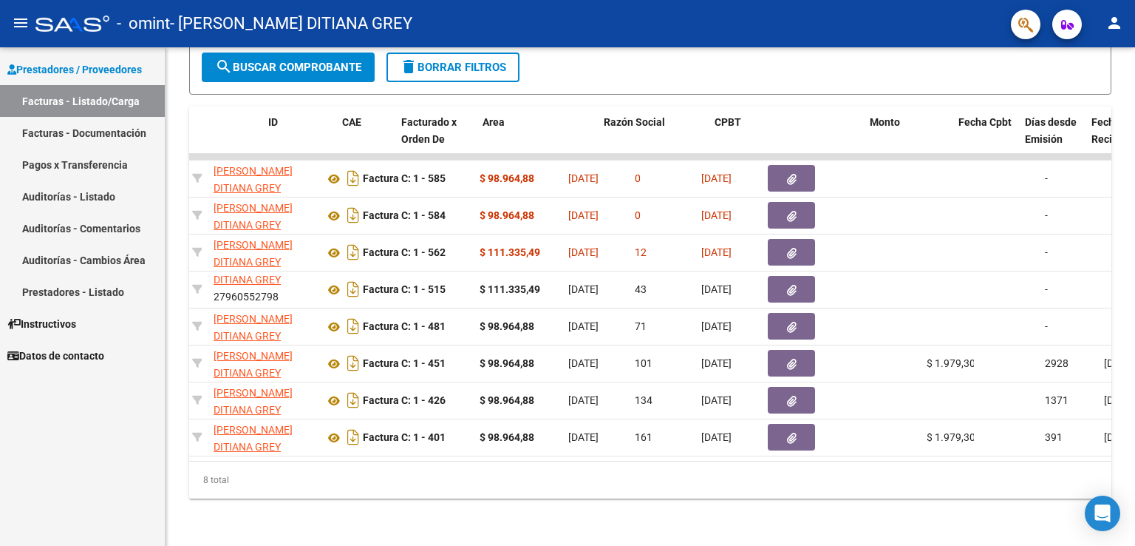
scroll to position [0, 0]
